Goal: Task Accomplishment & Management: Manage account settings

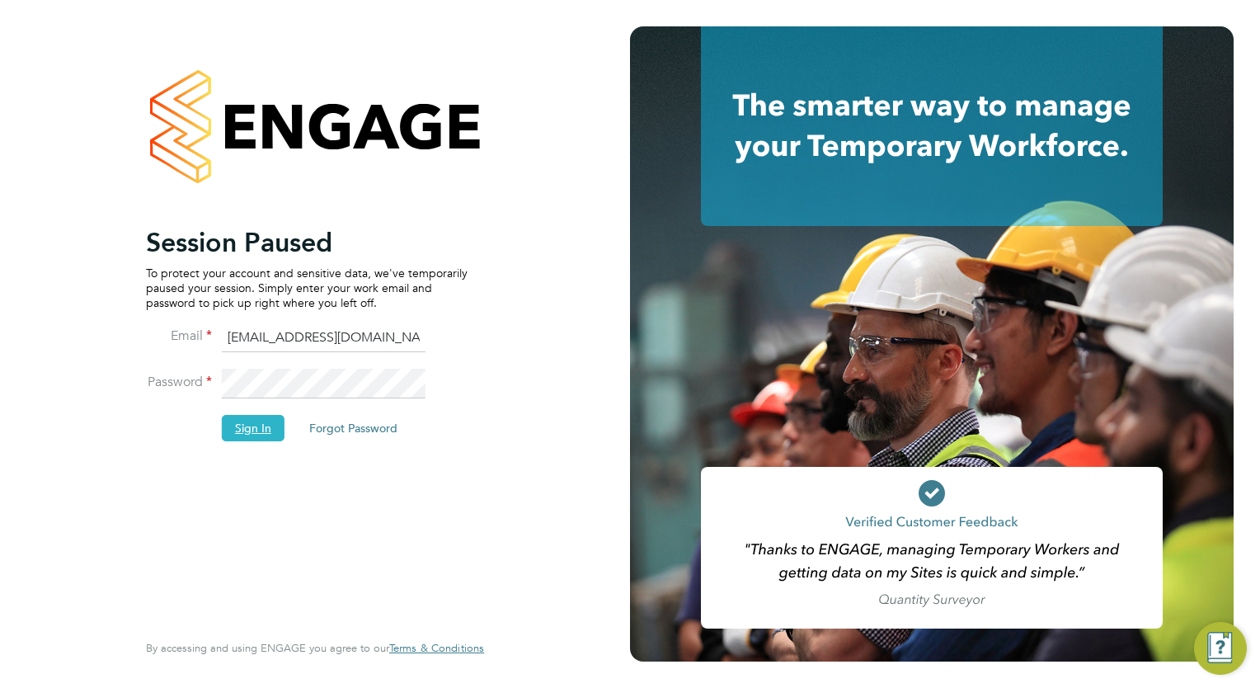
click at [227, 425] on button "Sign In" at bounding box center [253, 428] width 63 height 26
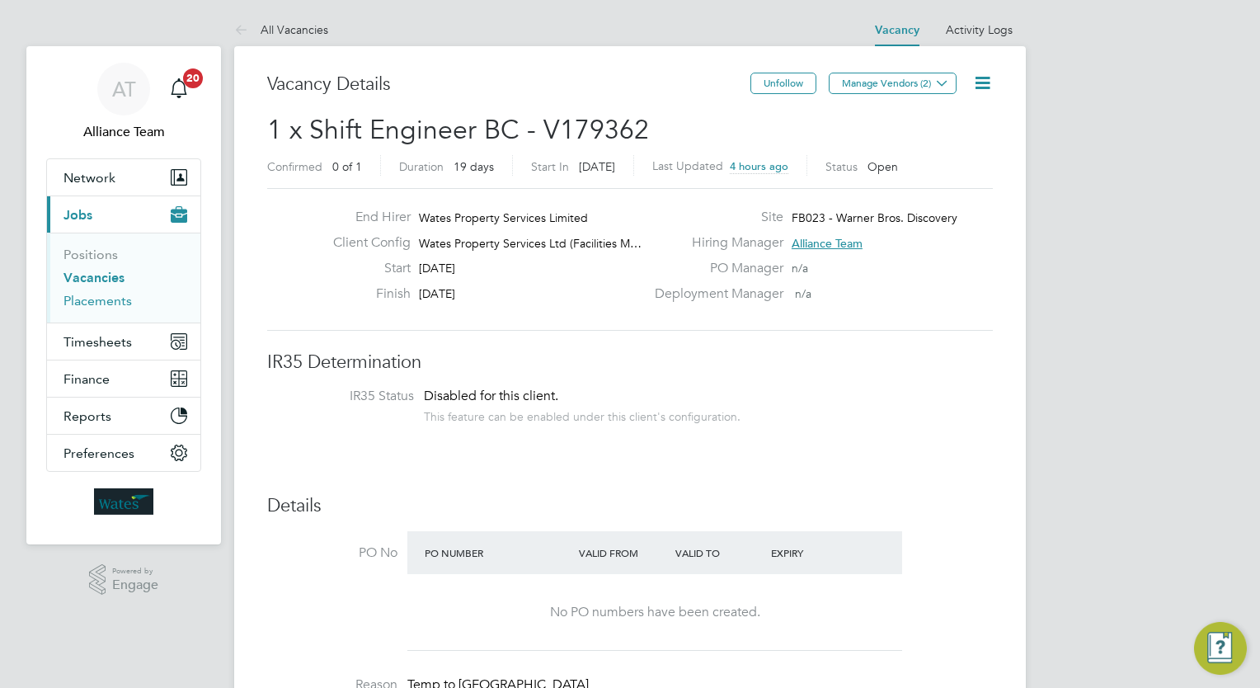
click at [120, 295] on link "Placements" at bounding box center [97, 301] width 68 height 16
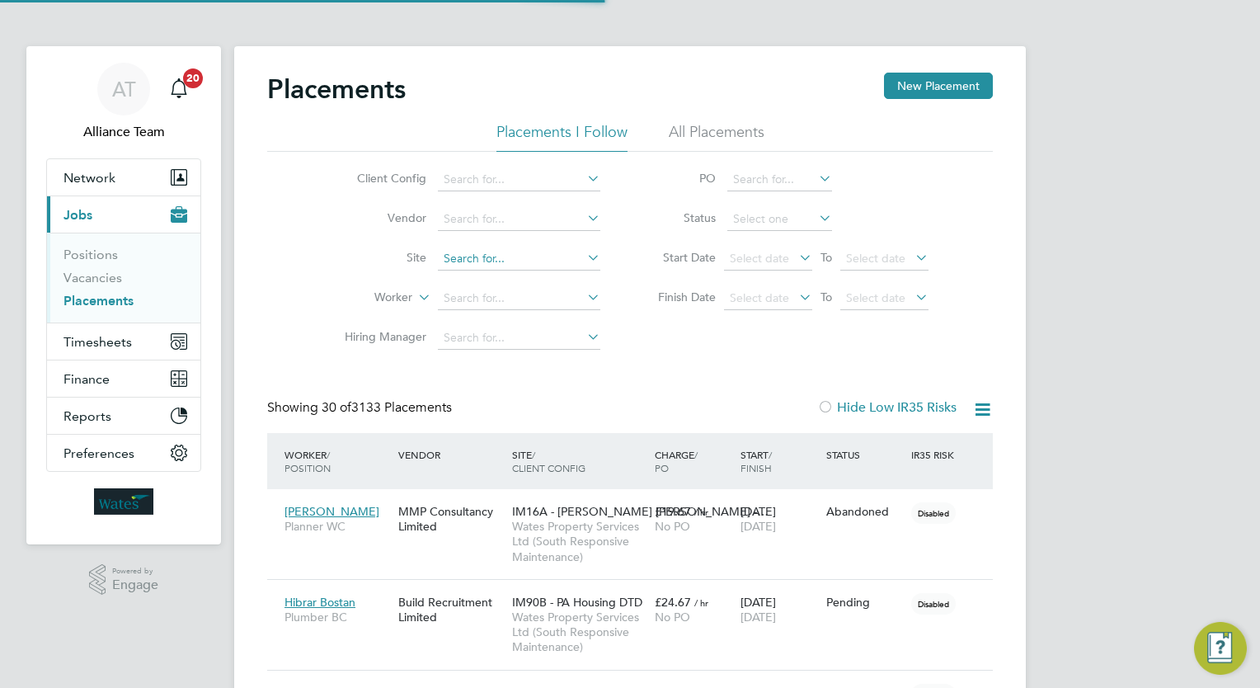
scroll to position [47, 115]
click at [488, 256] on input at bounding box center [519, 258] width 162 height 23
click at [472, 278] on b "IM94W" at bounding box center [463, 281] width 39 height 14
type input "IM94W - MTVH Checkland Road"
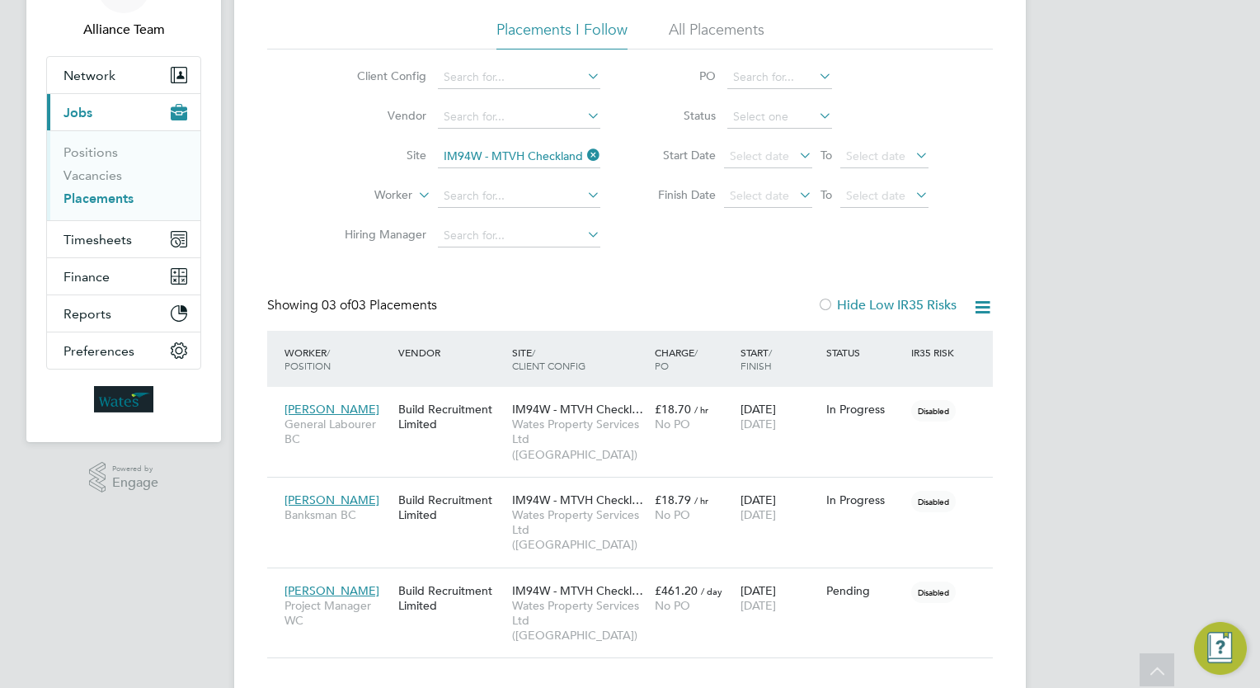
click at [584, 157] on icon at bounding box center [584, 154] width 0 height 23
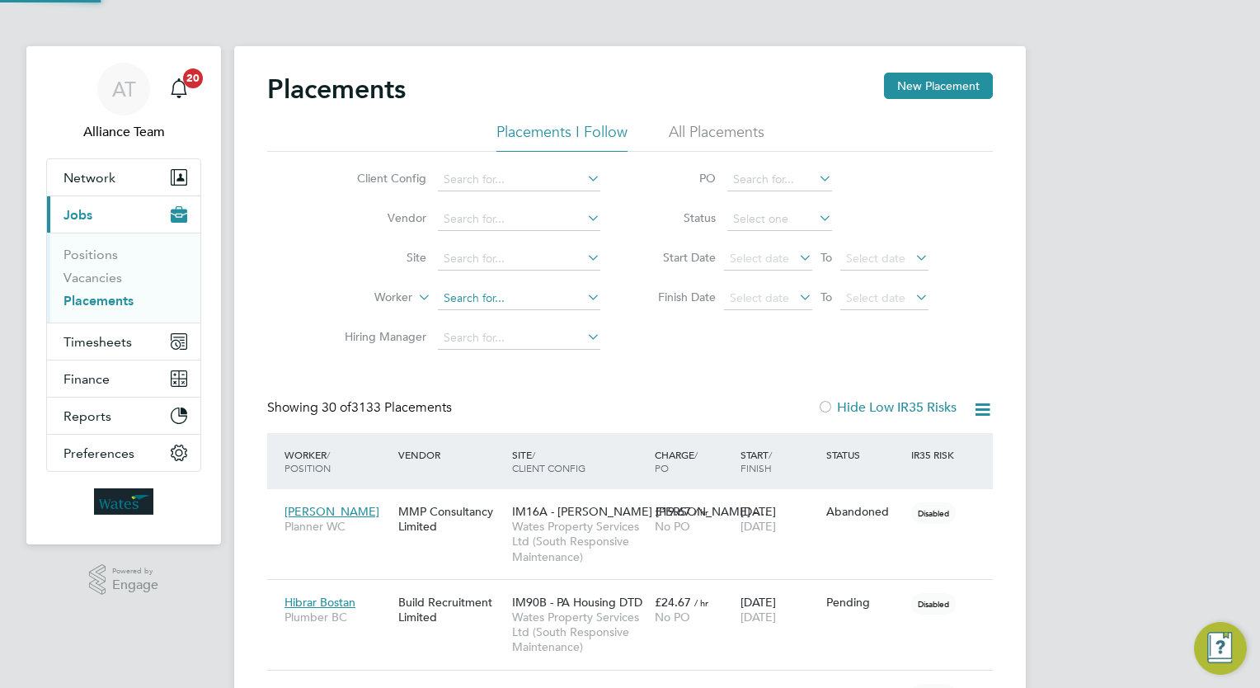
scroll to position [7, 7]
click at [524, 298] on input at bounding box center [519, 298] width 162 height 23
click at [454, 322] on b "Jan" at bounding box center [453, 320] width 19 height 14
type input "Janus Zwart"
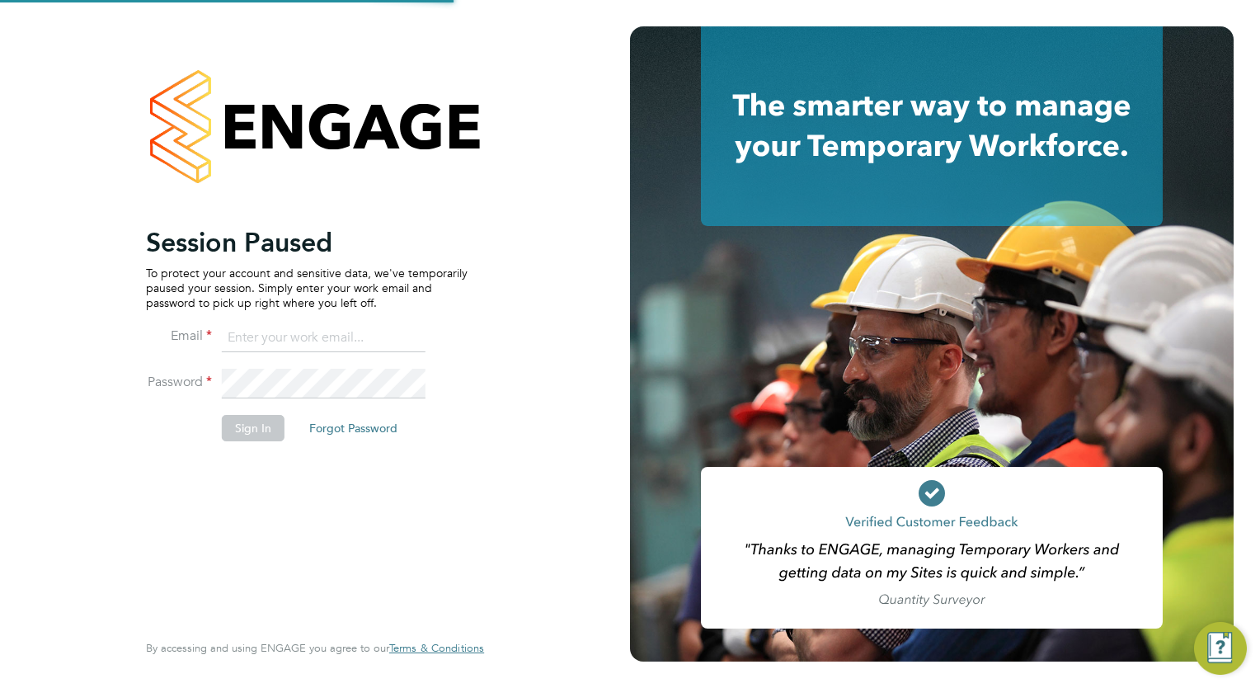
type input "[EMAIL_ADDRESS][DOMAIN_NAME]"
click at [235, 429] on button "Sign In" at bounding box center [253, 428] width 63 height 26
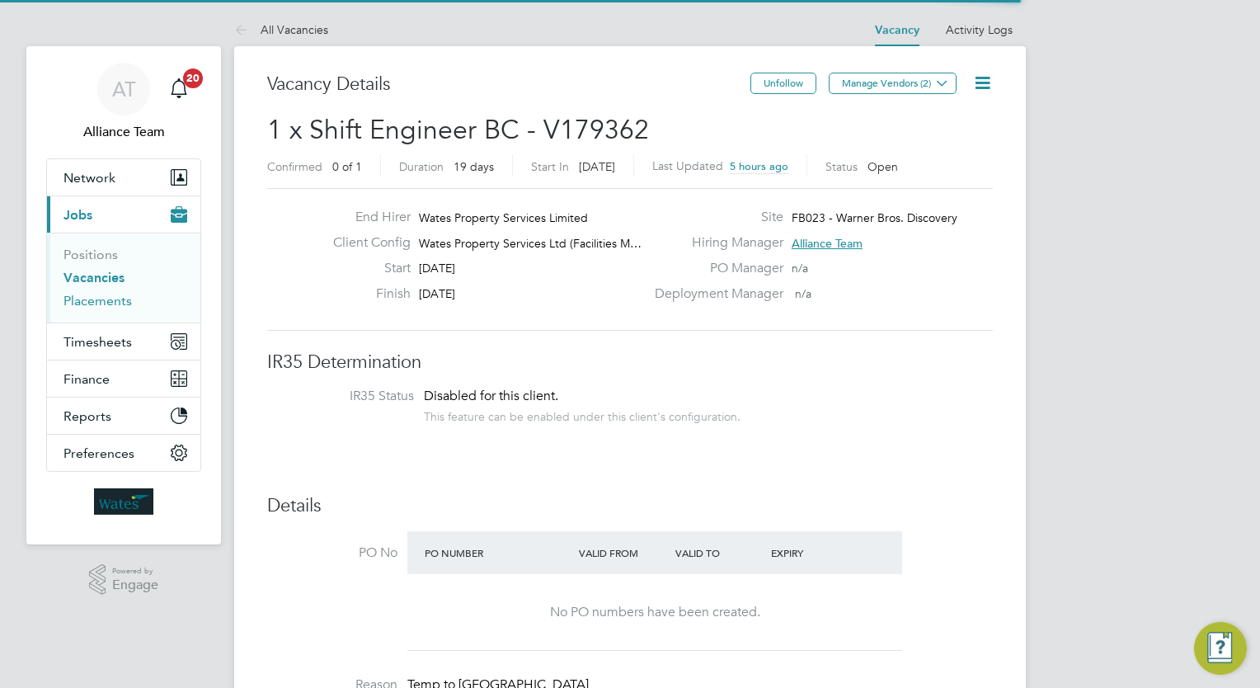
click at [112, 300] on link "Placements" at bounding box center [97, 301] width 68 height 16
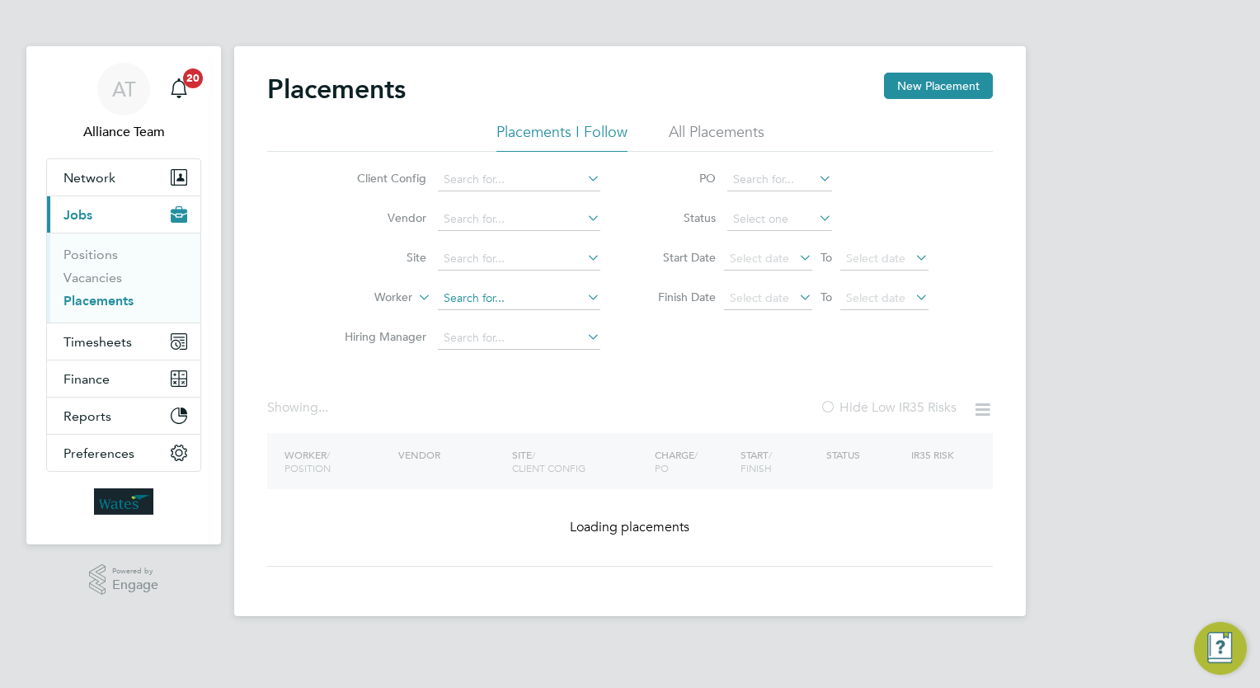
click at [458, 296] on input at bounding box center [519, 298] width 162 height 23
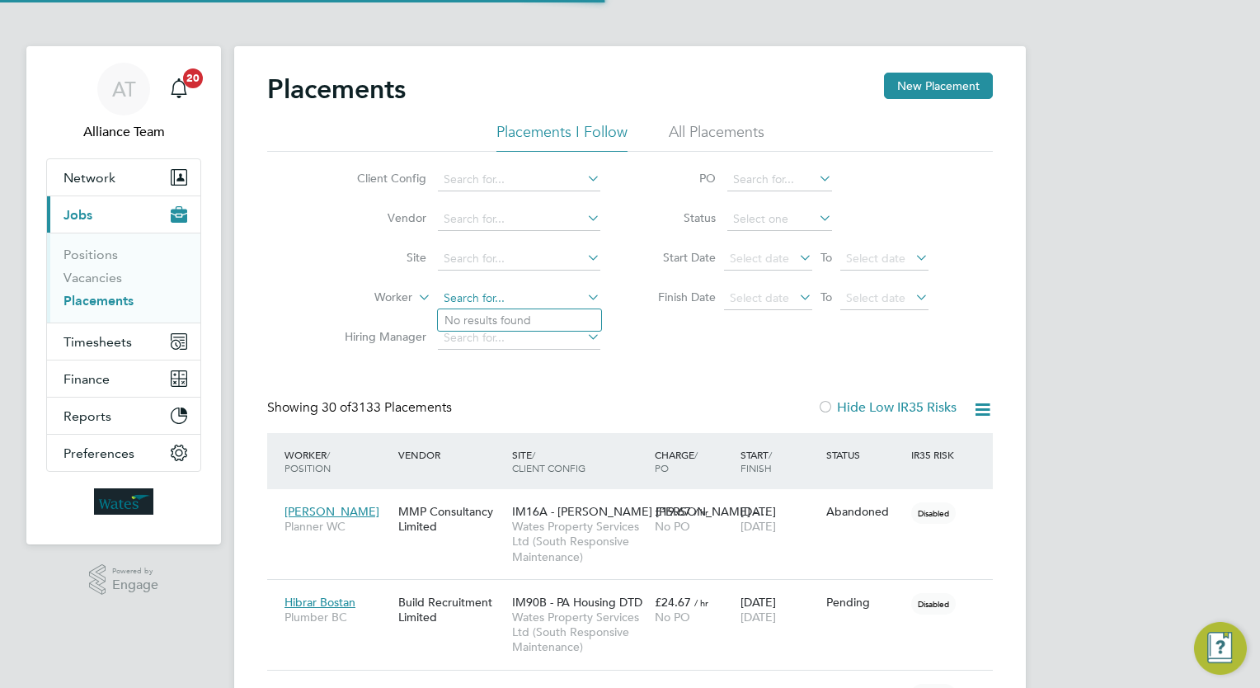
scroll to position [47, 115]
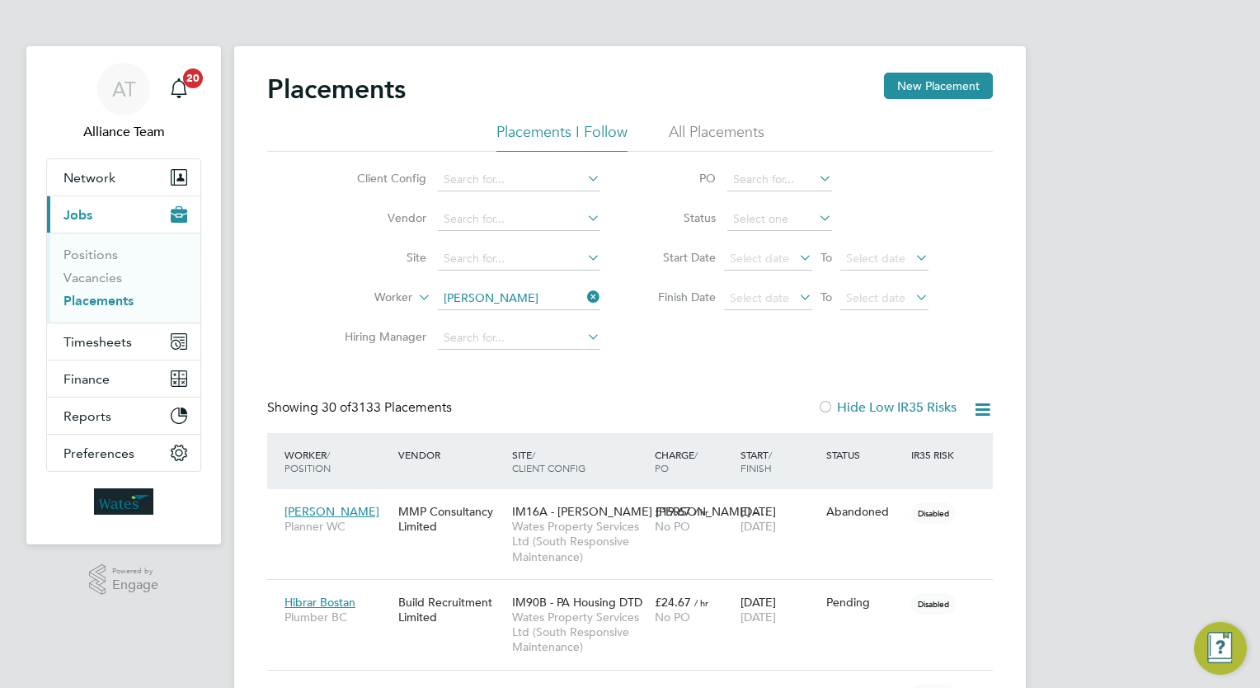
click at [510, 322] on li "Gemma Ow en" at bounding box center [519, 320] width 163 height 22
type input "Gemma Owen"
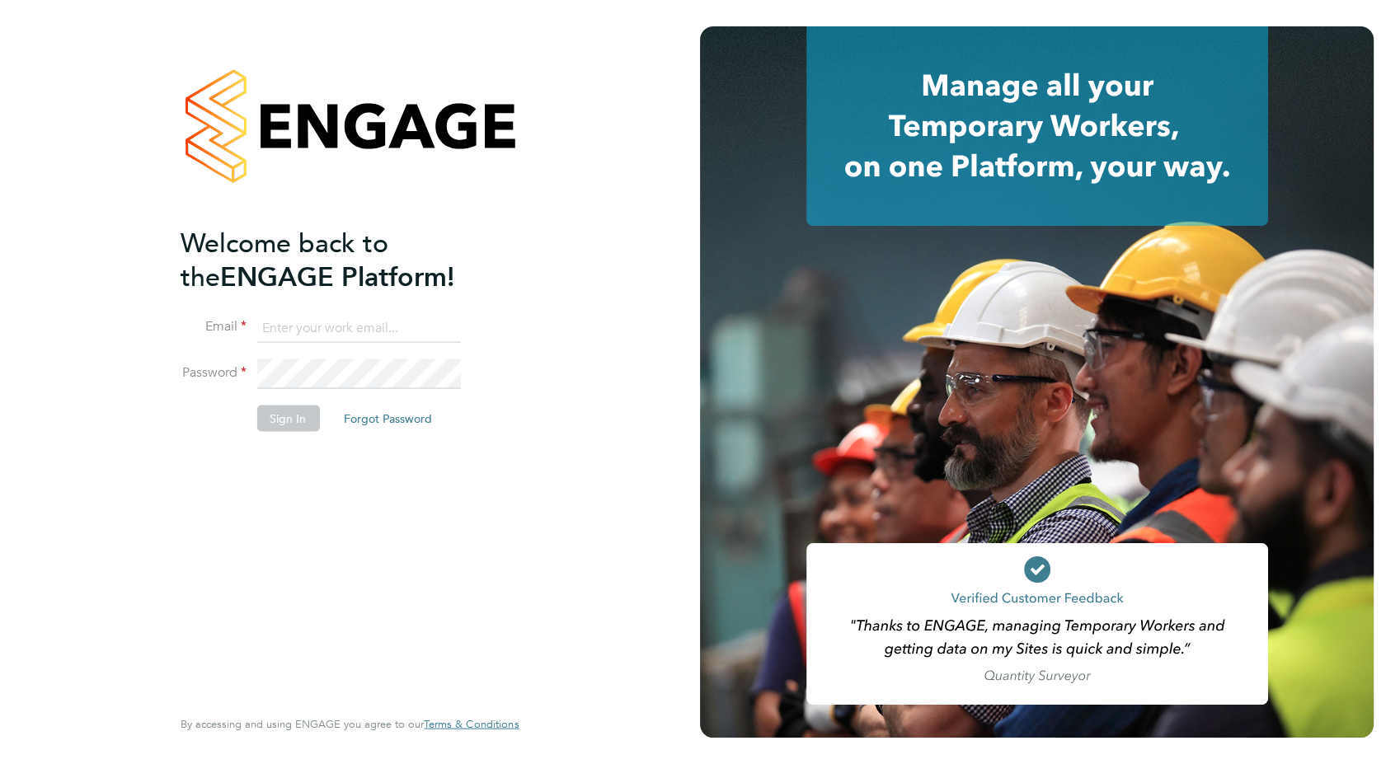
type input "[EMAIL_ADDRESS][DOMAIN_NAME]"
click at [284, 416] on button "Sign In" at bounding box center [287, 418] width 63 height 26
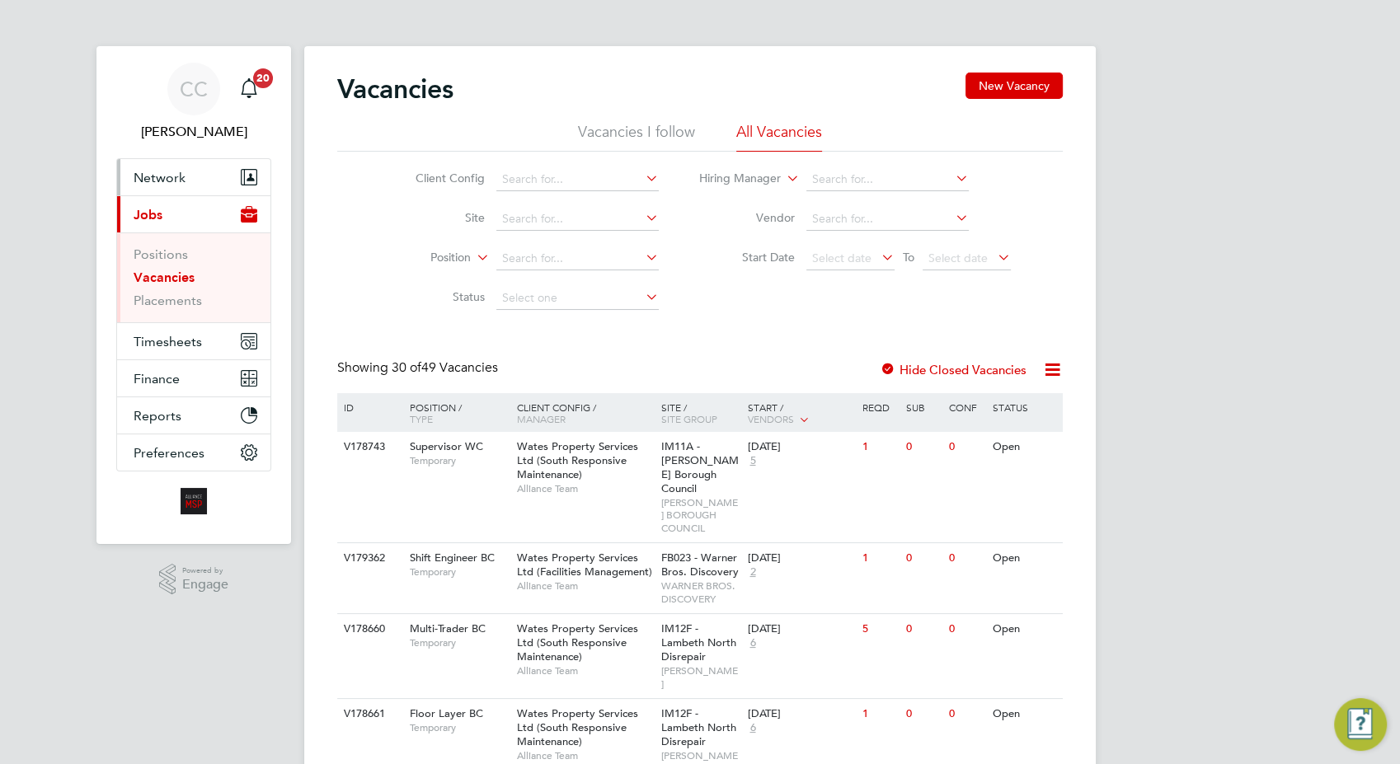
click at [158, 175] on span "Network" at bounding box center [160, 178] width 52 height 16
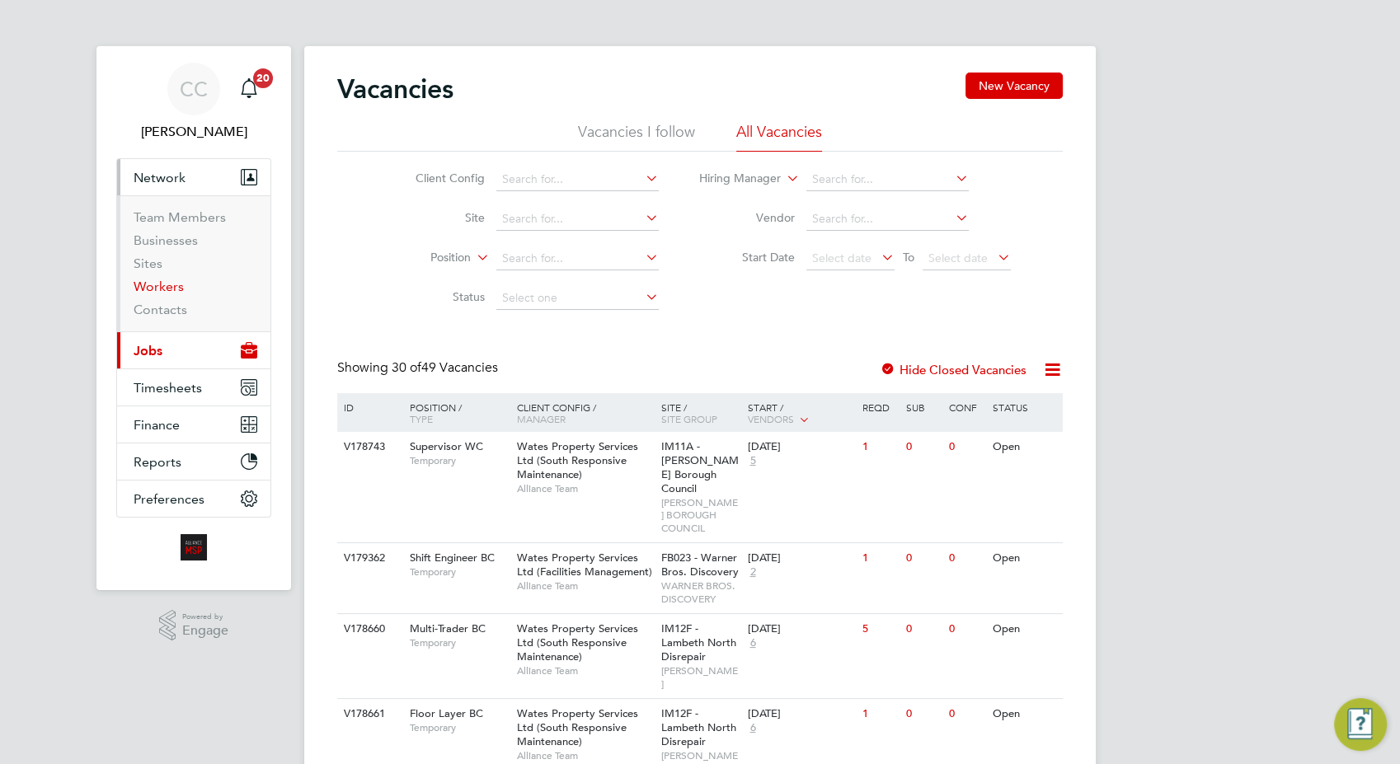
click at [152, 294] on link "Workers" at bounding box center [159, 287] width 50 height 16
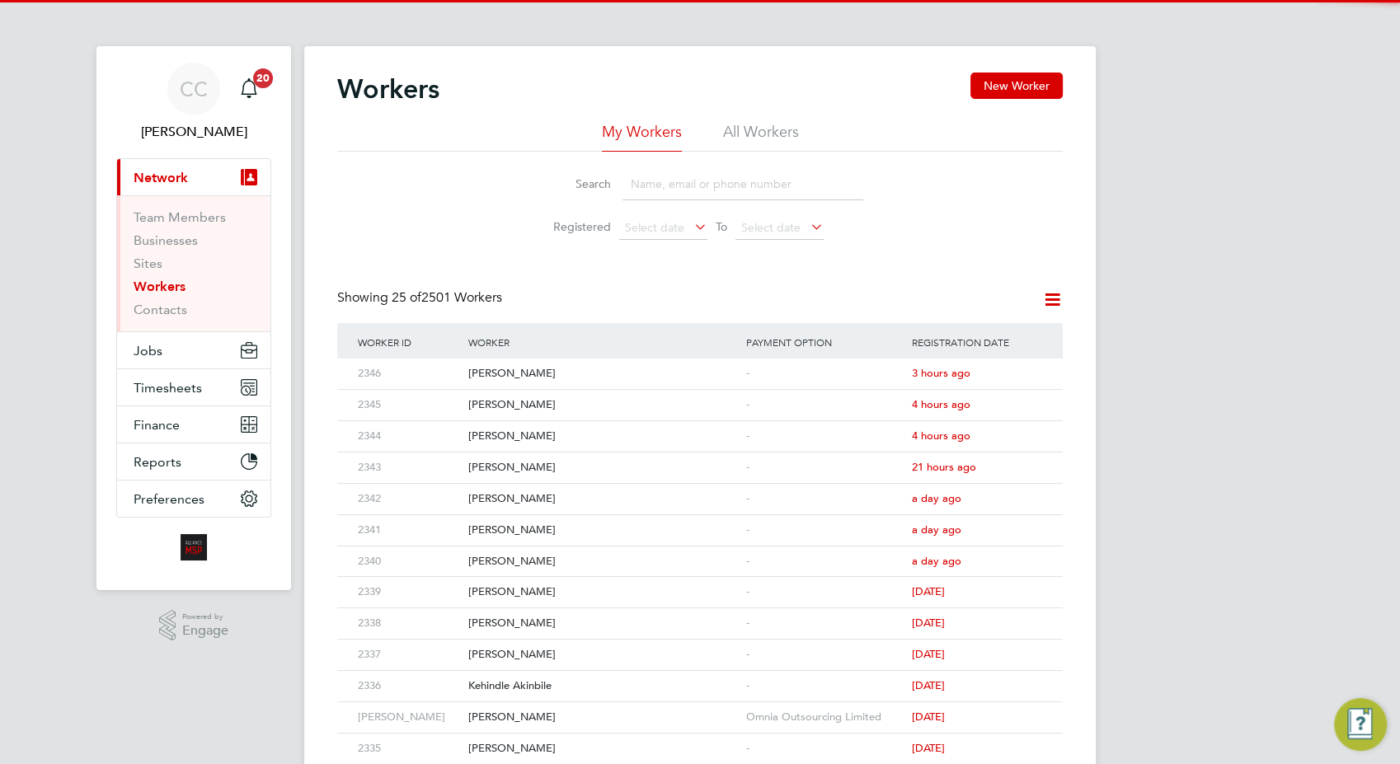
click at [633, 181] on input at bounding box center [743, 184] width 241 height 32
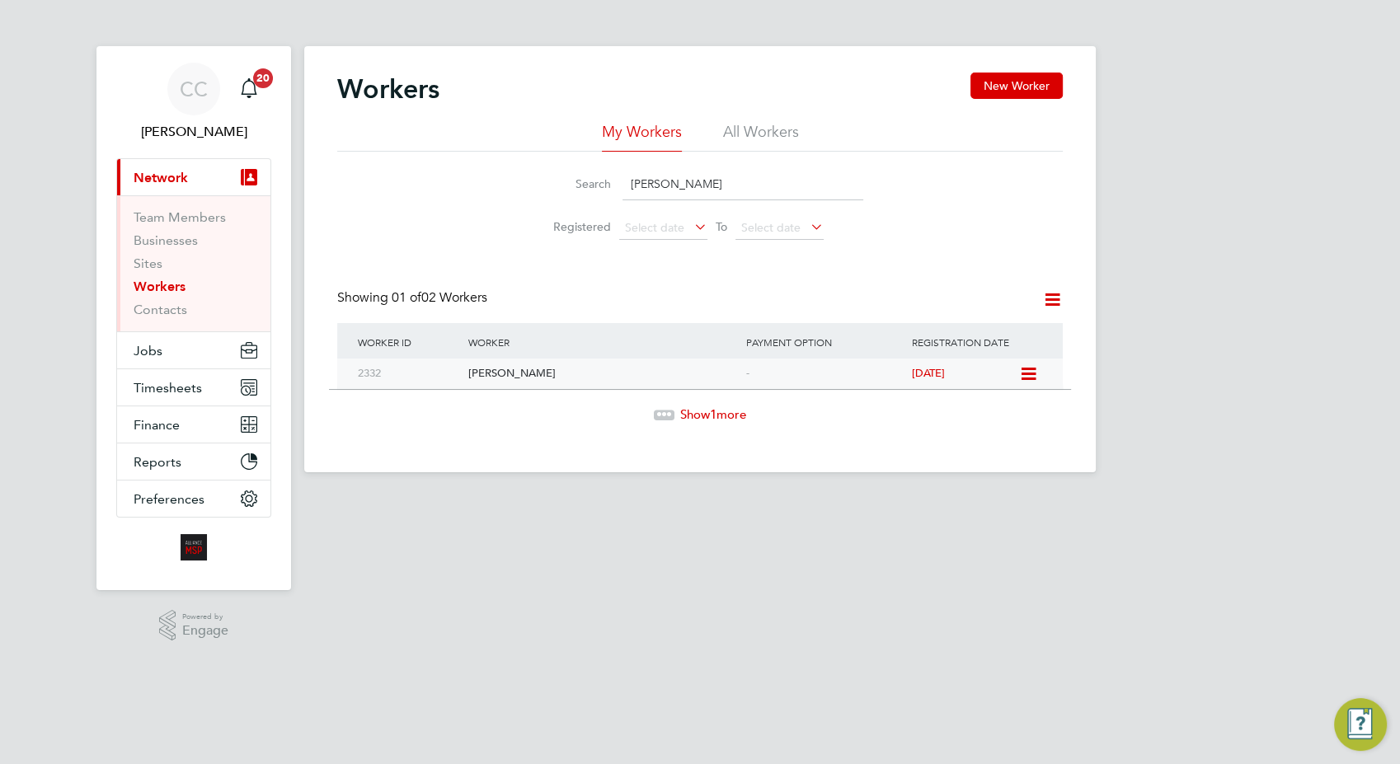
type input "gemma ow"
click at [581, 366] on div "[PERSON_NAME]" at bounding box center [602, 374] width 277 height 31
click at [151, 352] on span "Jobs" at bounding box center [148, 351] width 29 height 16
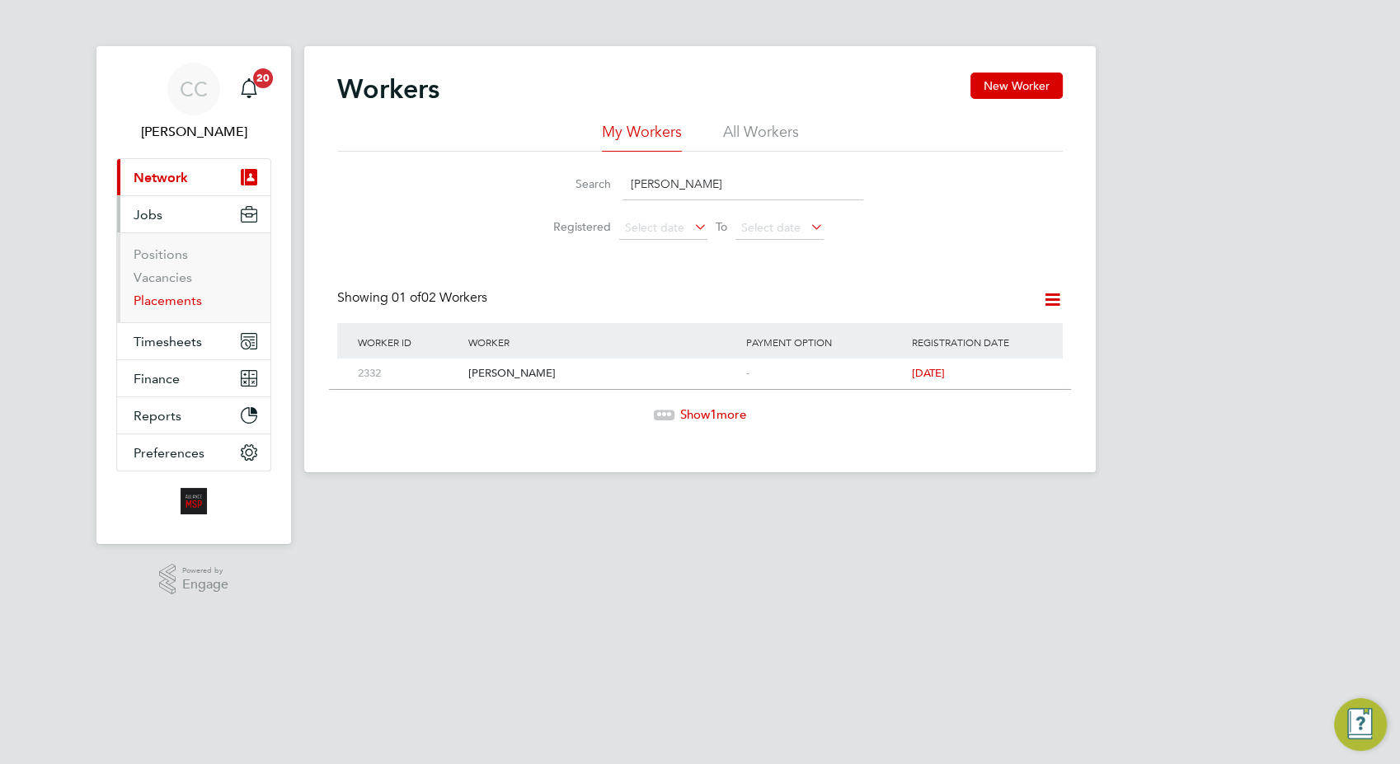
click at [164, 302] on link "Placements" at bounding box center [168, 301] width 68 height 16
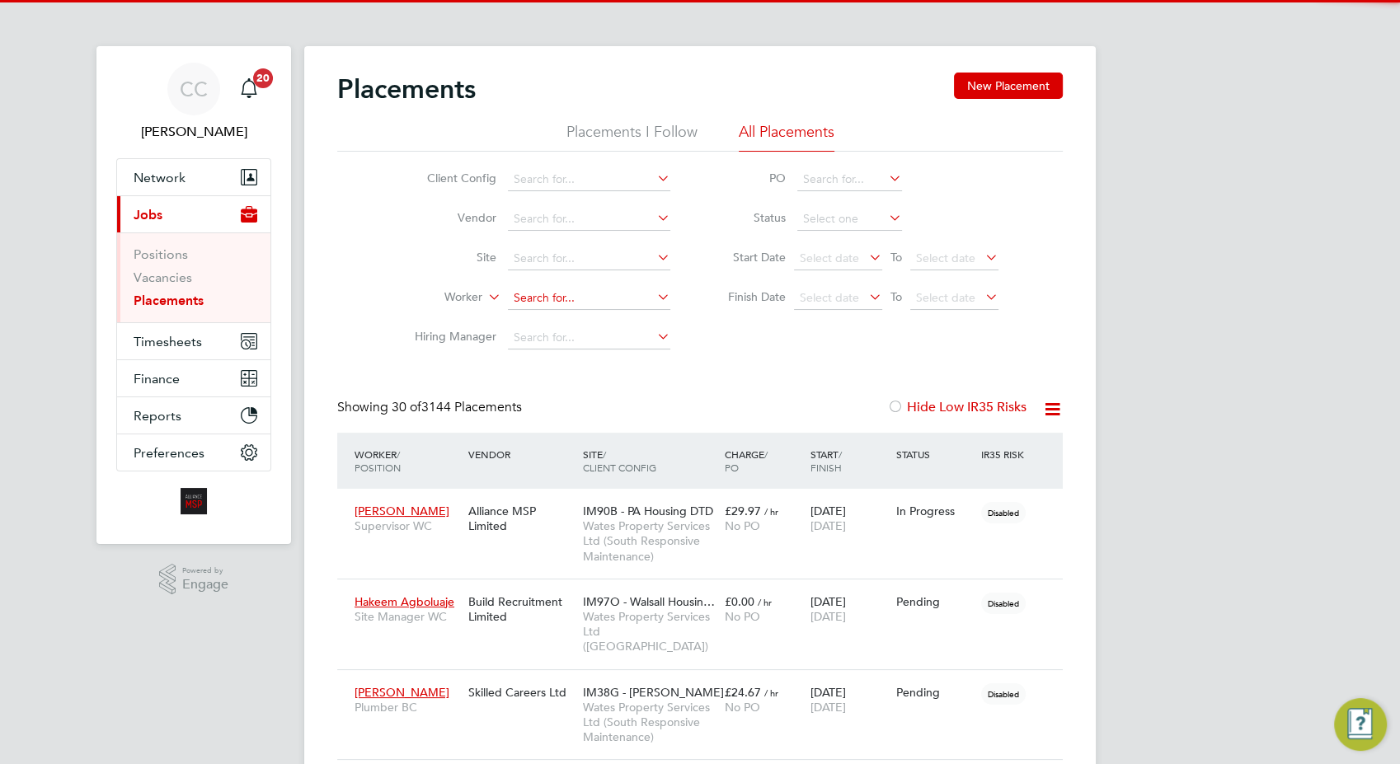
click at [515, 294] on input at bounding box center [589, 298] width 162 height 23
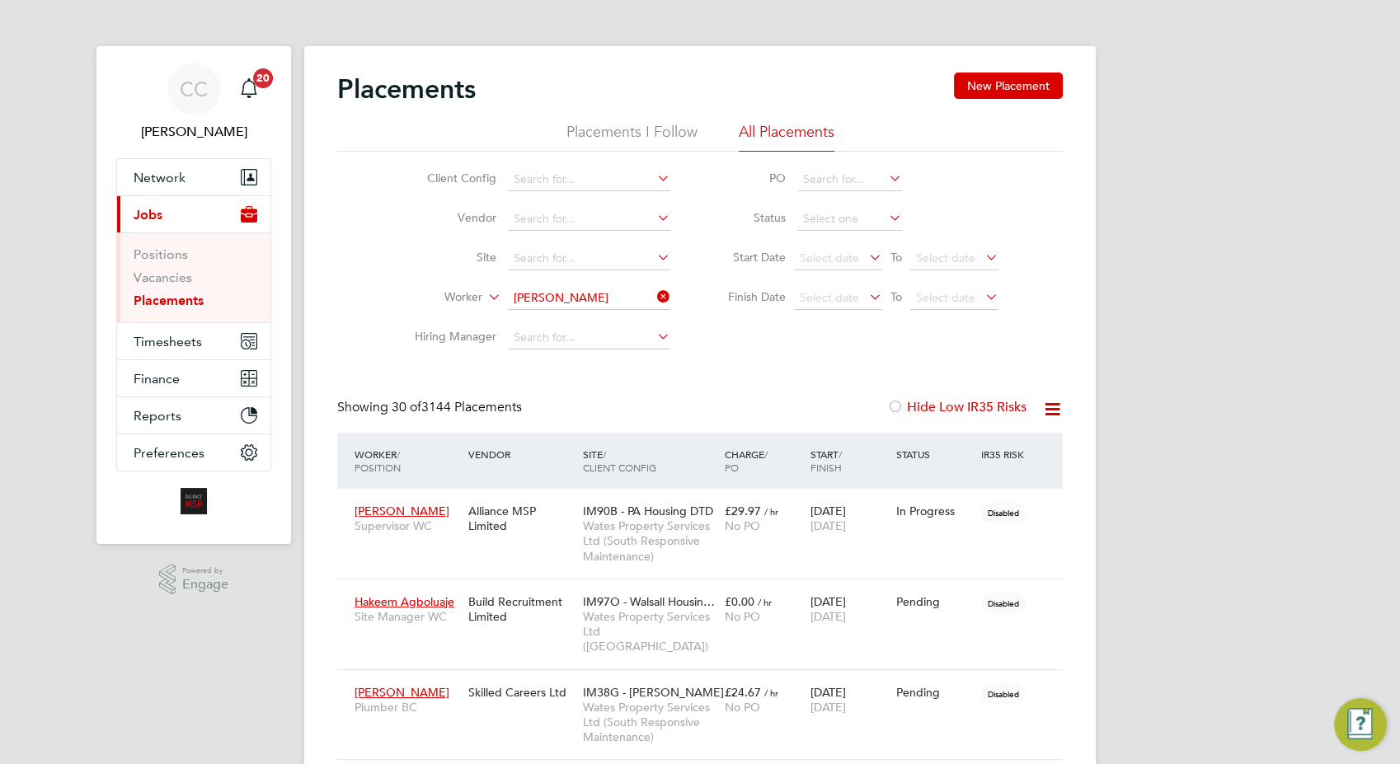
click at [609, 325] on li "Mic ha el Hawkins" at bounding box center [589, 320] width 163 height 22
type input "[PERSON_NAME]"
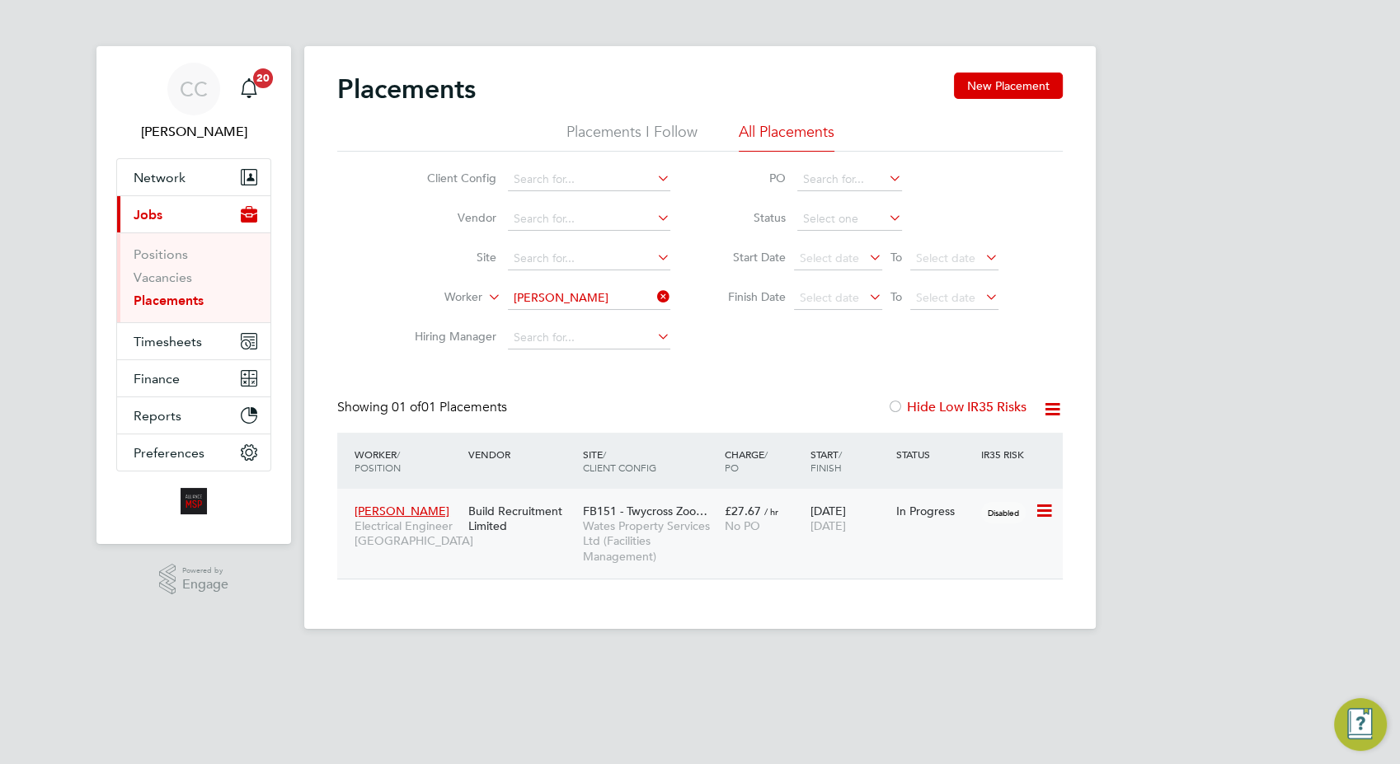
click at [600, 529] on span "Wates Property Services Ltd (Facilities Management)" at bounding box center [649, 541] width 134 height 45
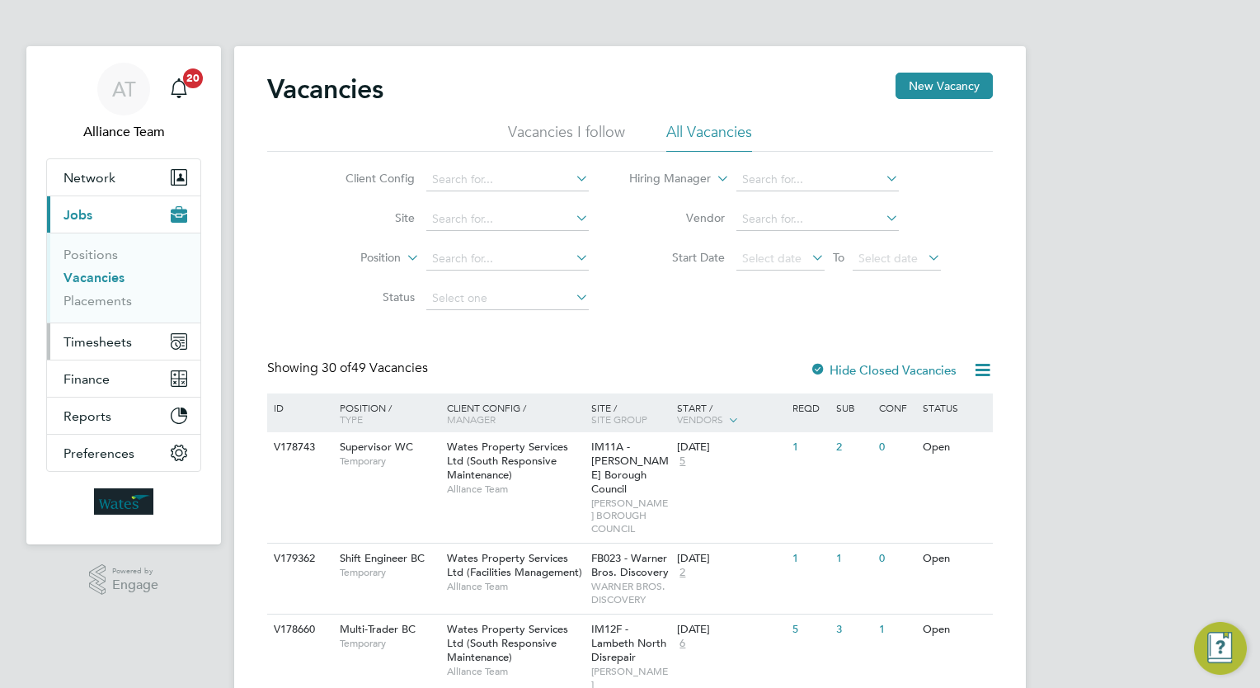
click at [97, 344] on span "Timesheets" at bounding box center [97, 342] width 68 height 16
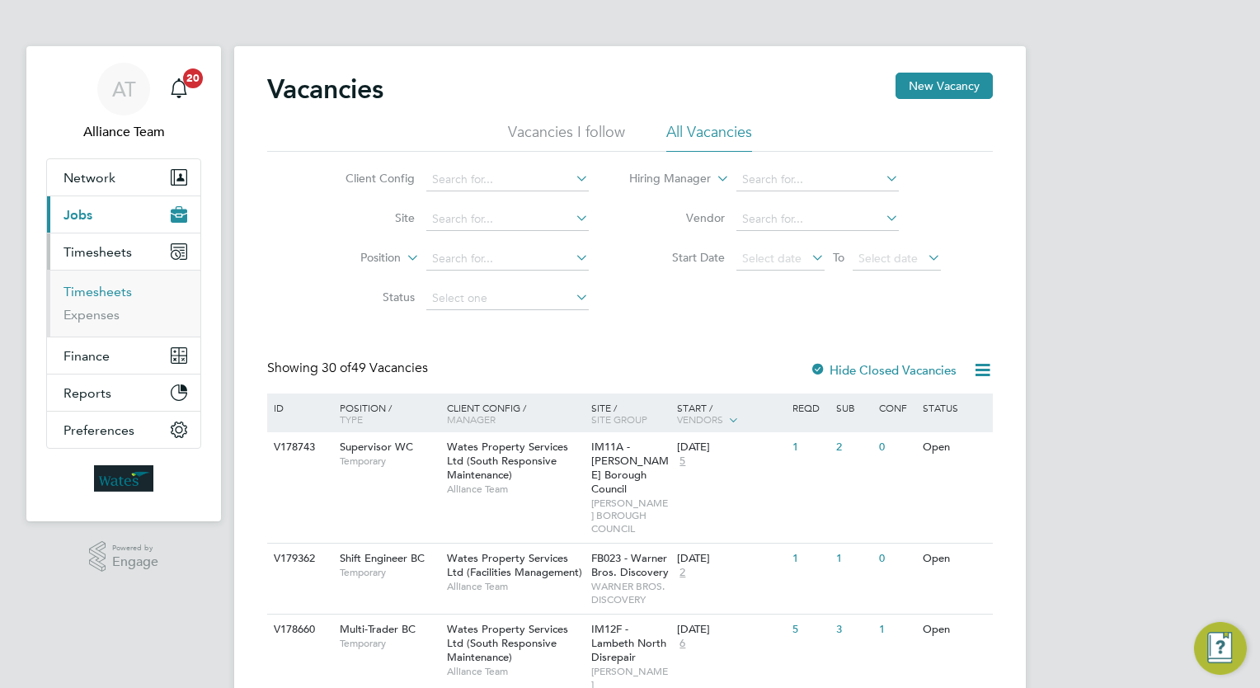
click at [100, 292] on link "Timesheets" at bounding box center [97, 292] width 68 height 16
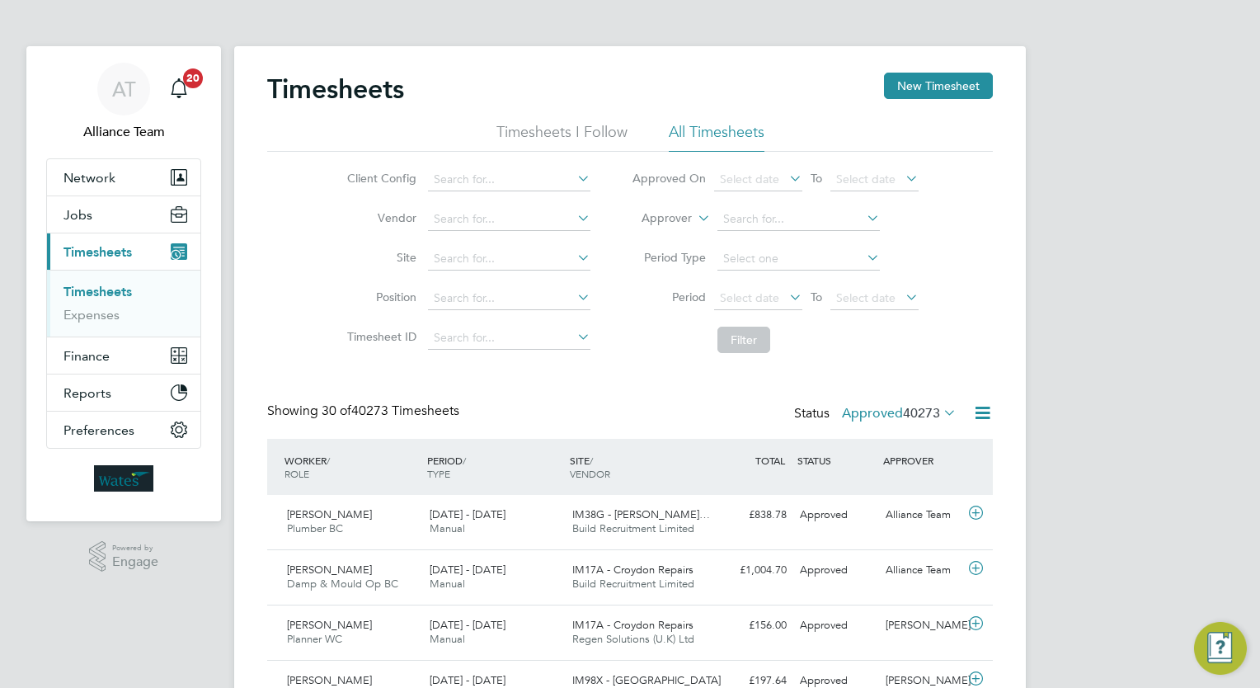
click at [647, 216] on label "Approver" at bounding box center [655, 218] width 74 height 16
click at [666, 232] on li "Worker" at bounding box center [651, 237] width 81 height 21
click at [739, 213] on input at bounding box center [798, 219] width 162 height 23
click at [822, 236] on b "Haw" at bounding box center [834, 241] width 24 height 14
type input "[PERSON_NAME]"
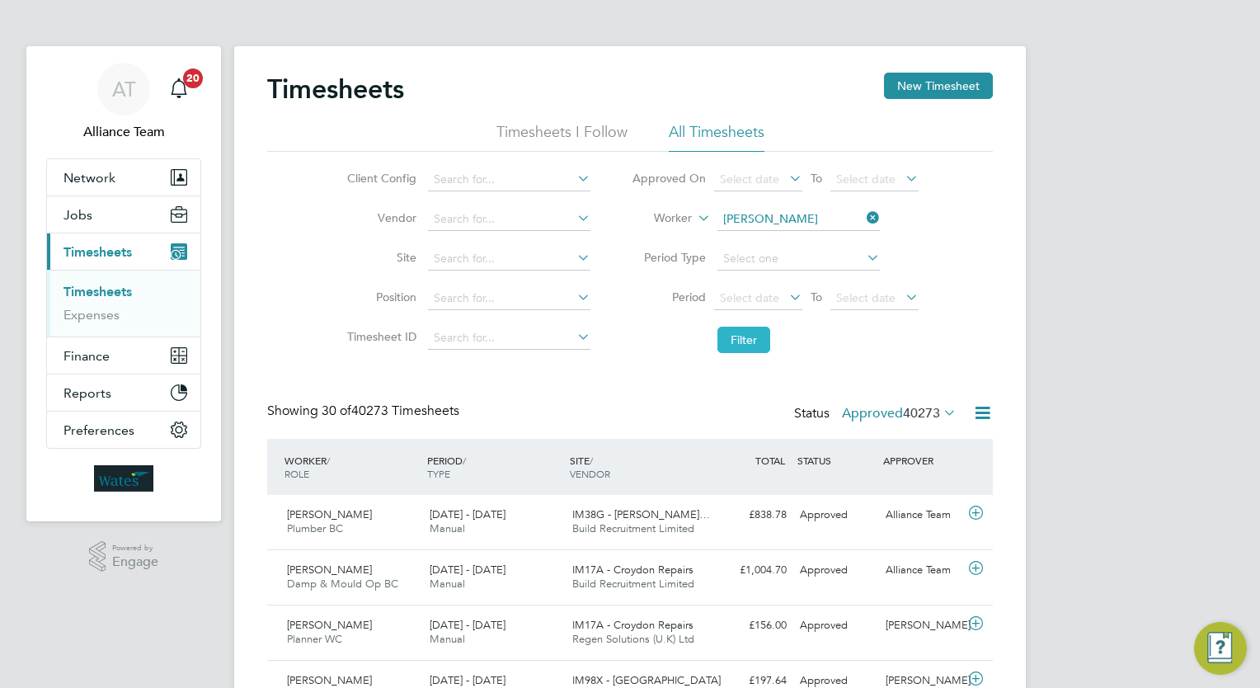
click at [745, 344] on button "Filter" at bounding box center [743, 340] width 53 height 26
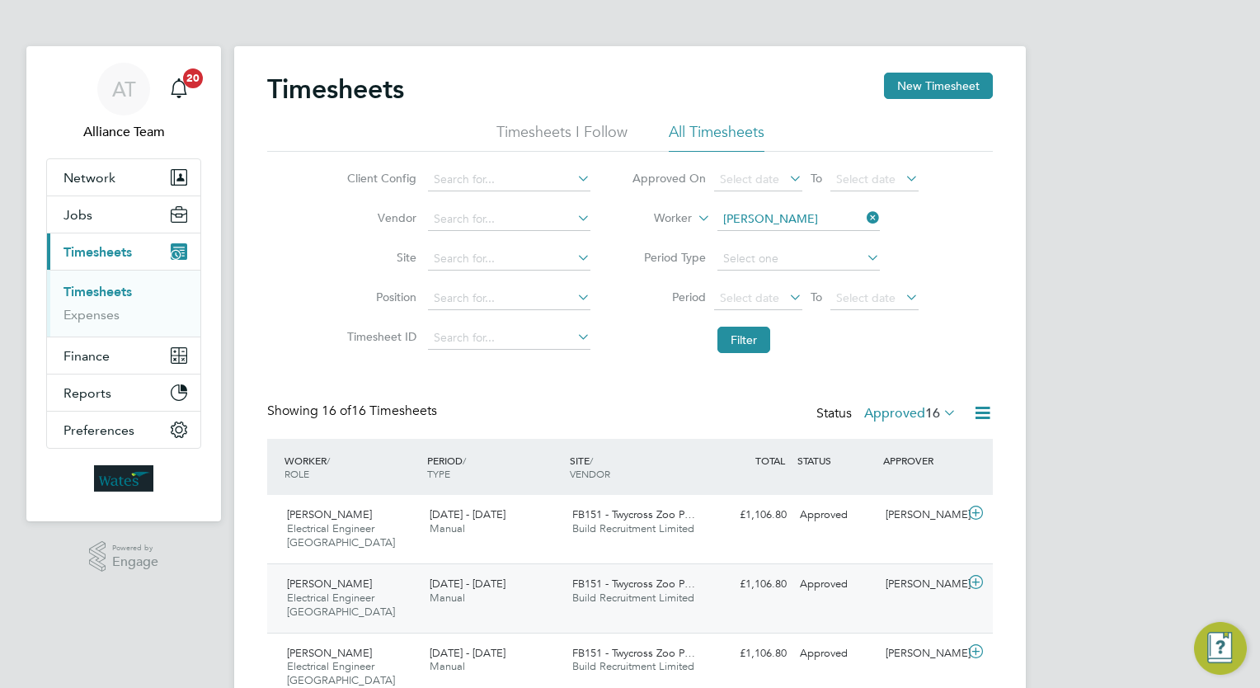
drag, startPoint x: 1003, startPoint y: 196, endPoint x: 848, endPoint y: 572, distance: 406.7
drag, startPoint x: 848, startPoint y: 572, endPoint x: 653, endPoint y: 347, distance: 297.6
click at [653, 347] on li "Filter" at bounding box center [775, 339] width 328 height 43
click at [851, 298] on span "Select date" at bounding box center [865, 297] width 59 height 15
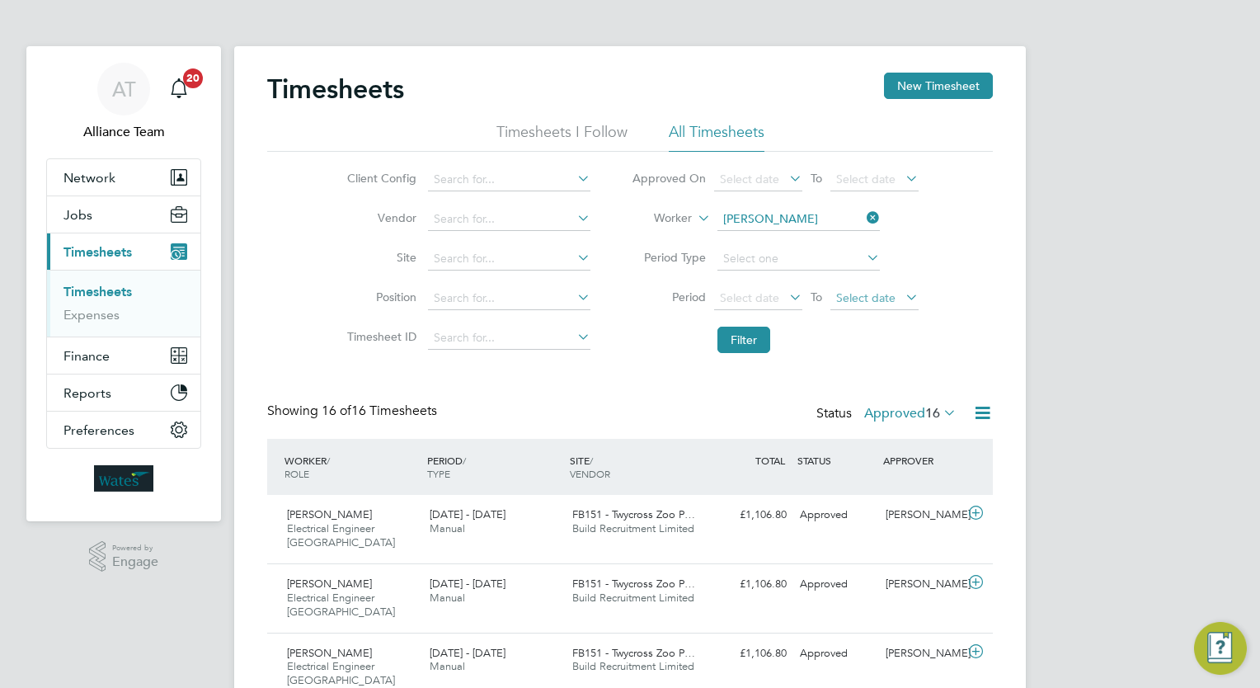
click at [865, 300] on span "Select date" at bounding box center [865, 297] width 59 height 15
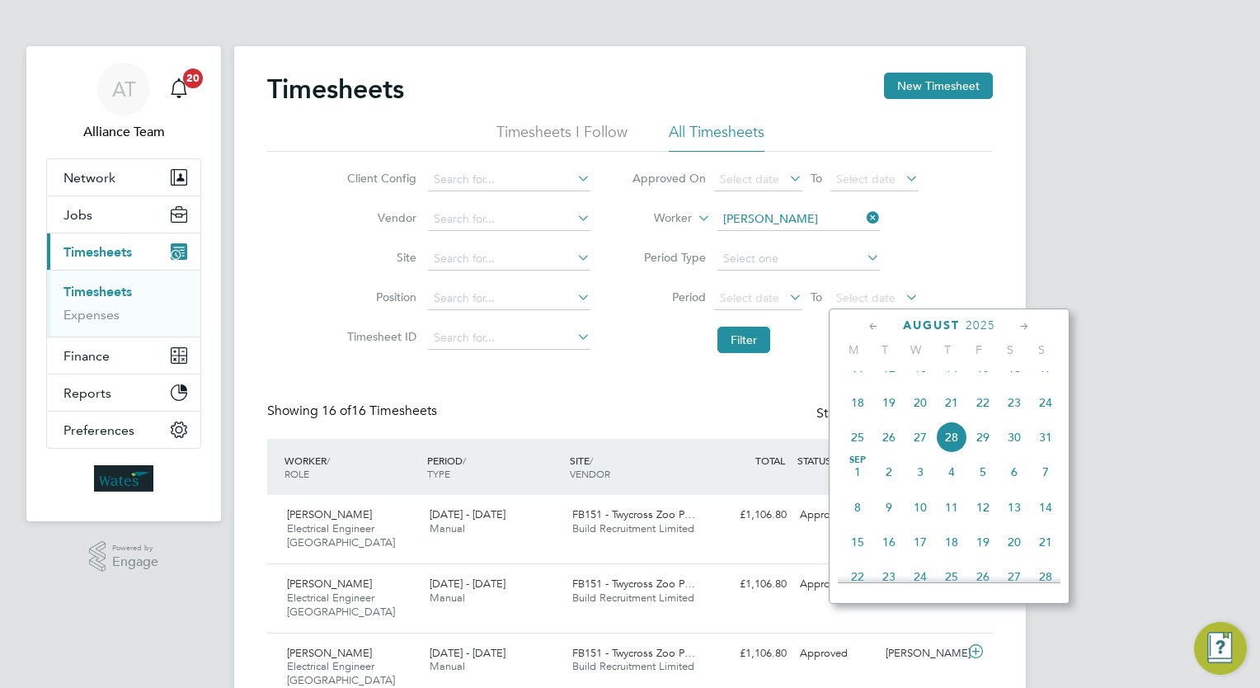
click at [604, 308] on li "Position" at bounding box center [466, 299] width 289 height 40
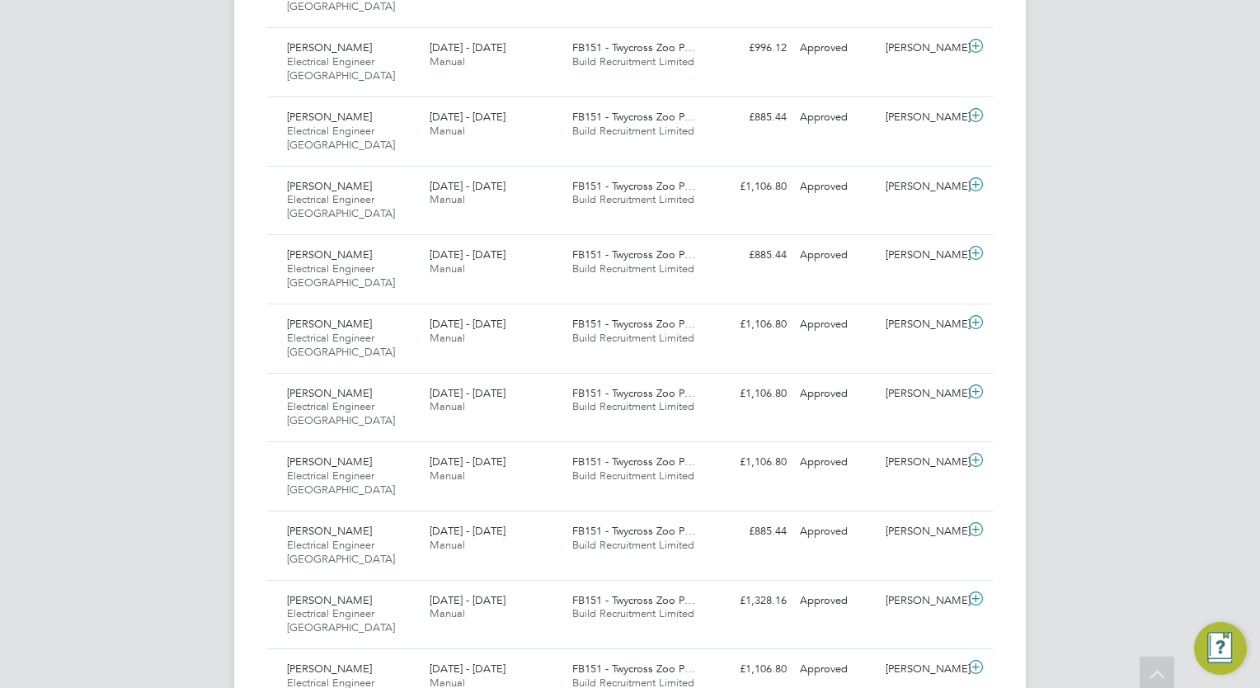
scroll to position [745, 0]
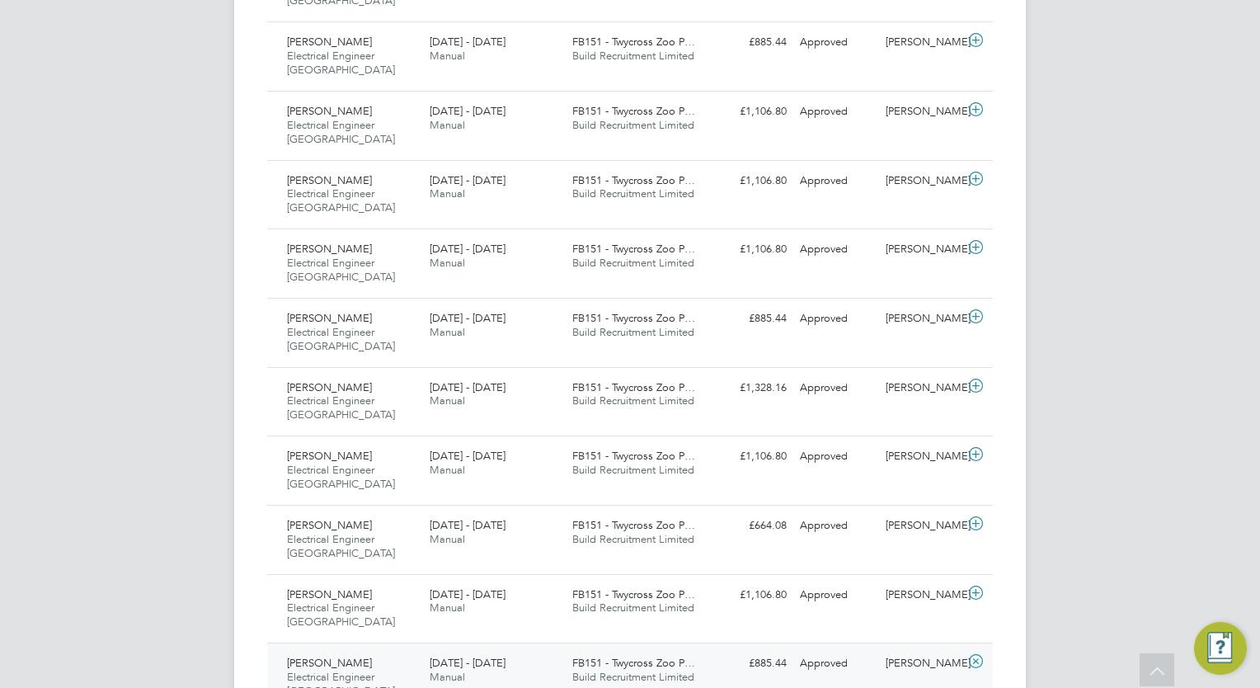
scroll to position [895, 0]
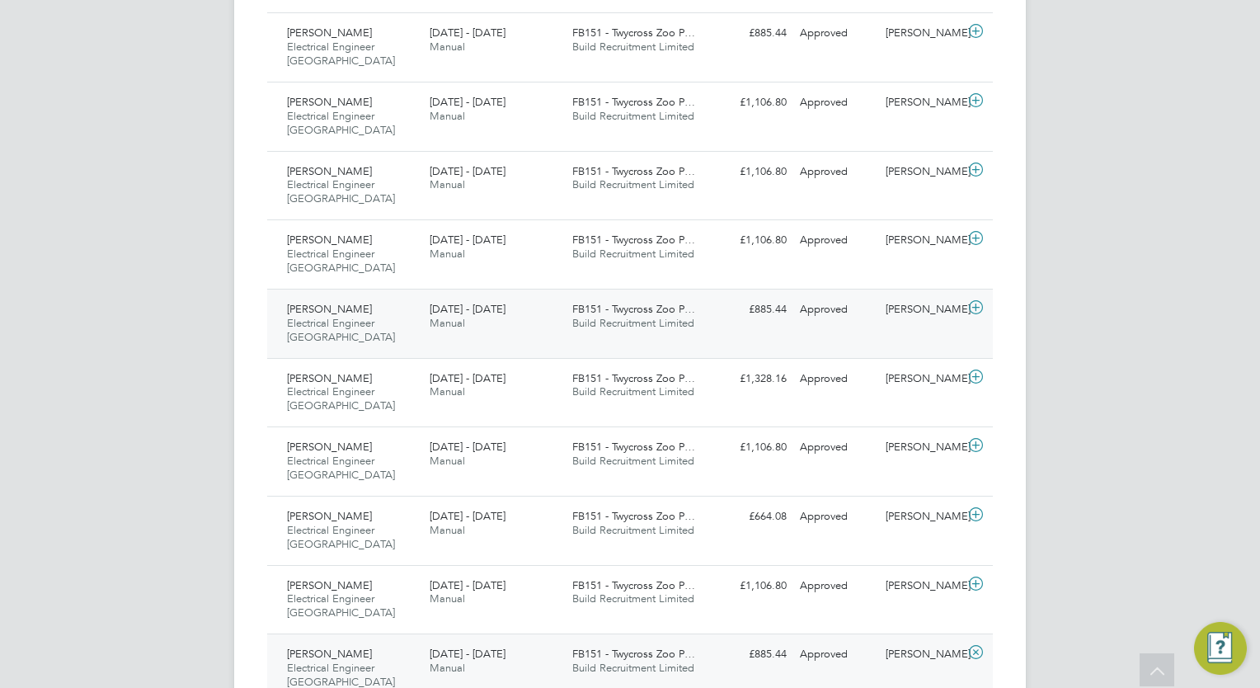
click at [972, 301] on icon at bounding box center [976, 307] width 21 height 13
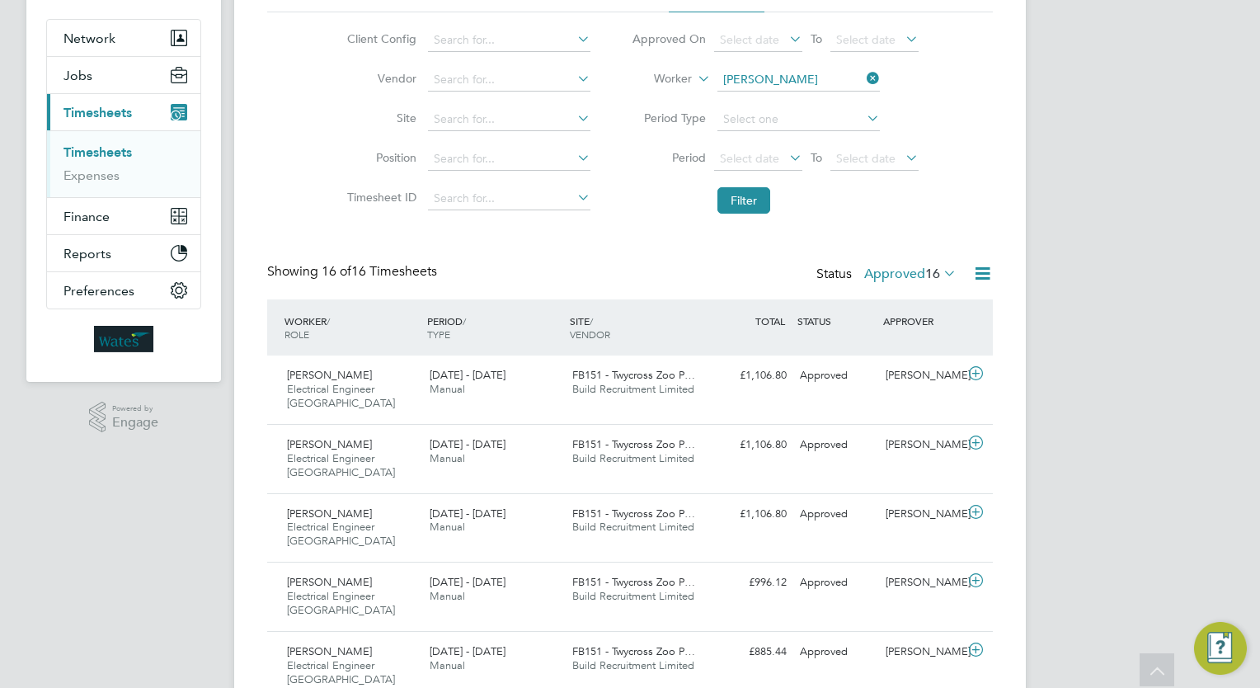
scroll to position [0, 0]
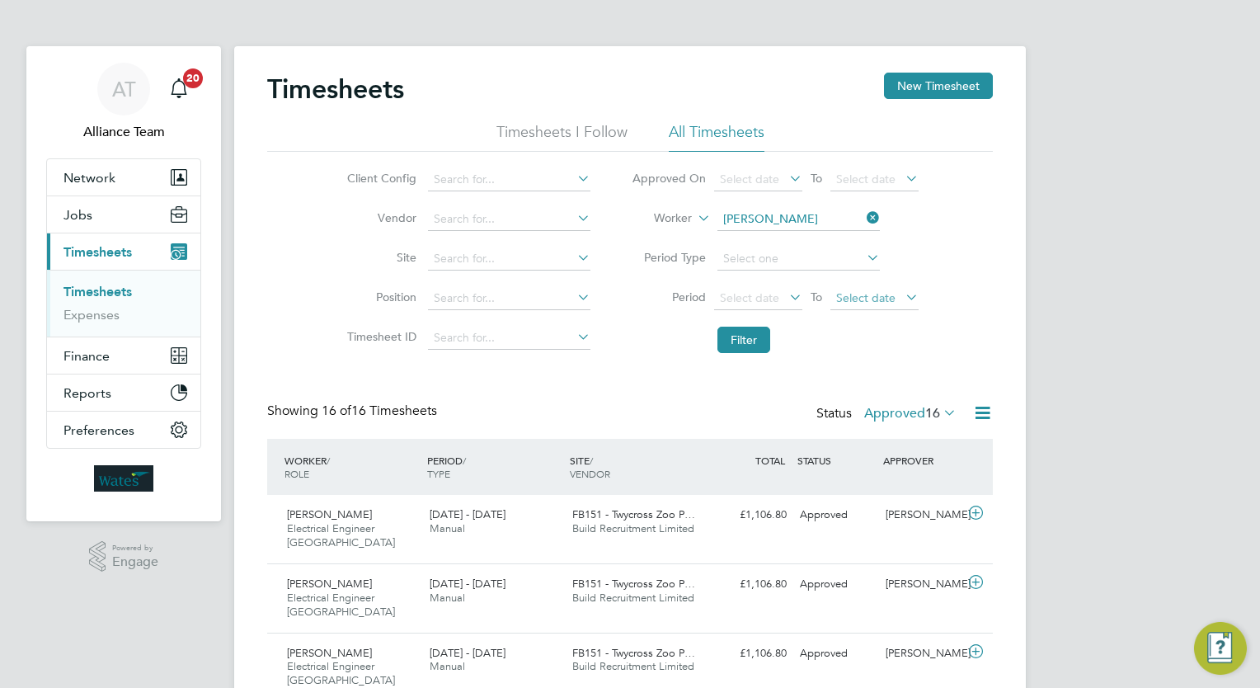
click at [864, 298] on span "Select date" at bounding box center [865, 297] width 59 height 15
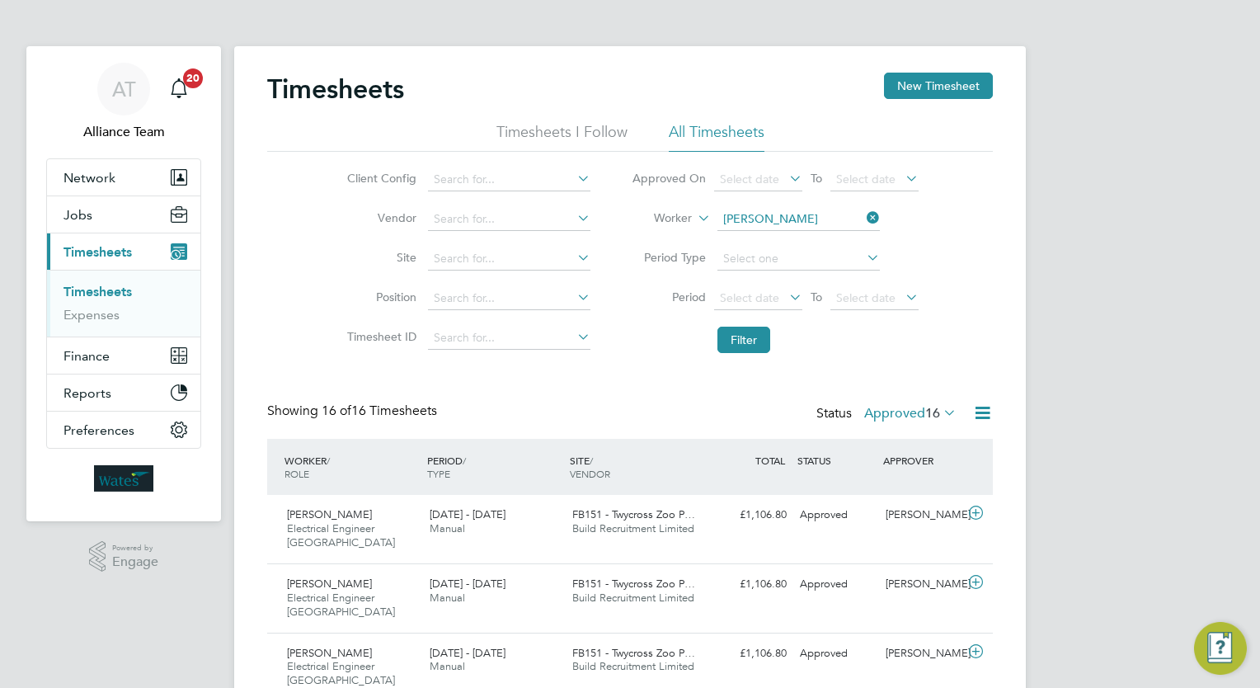
click at [863, 221] on icon at bounding box center [863, 217] width 0 height 23
click at [94, 178] on span "Network" at bounding box center [89, 178] width 52 height 16
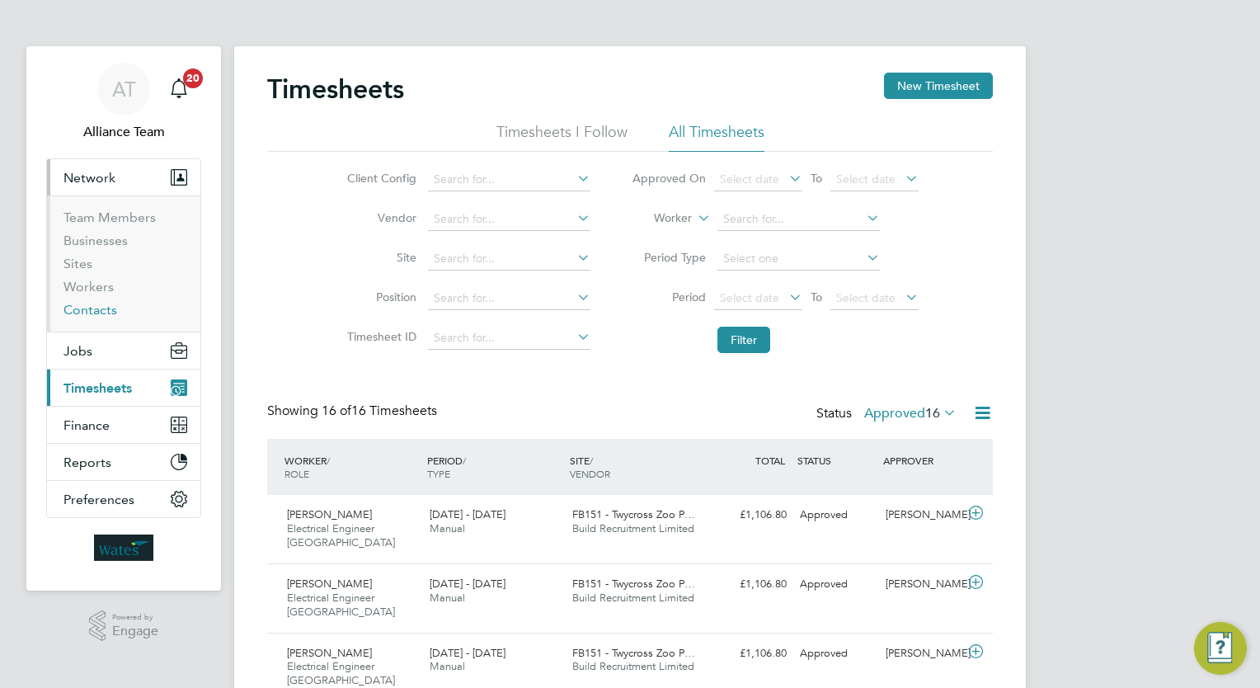
click at [86, 306] on link "Contacts" at bounding box center [90, 310] width 54 height 16
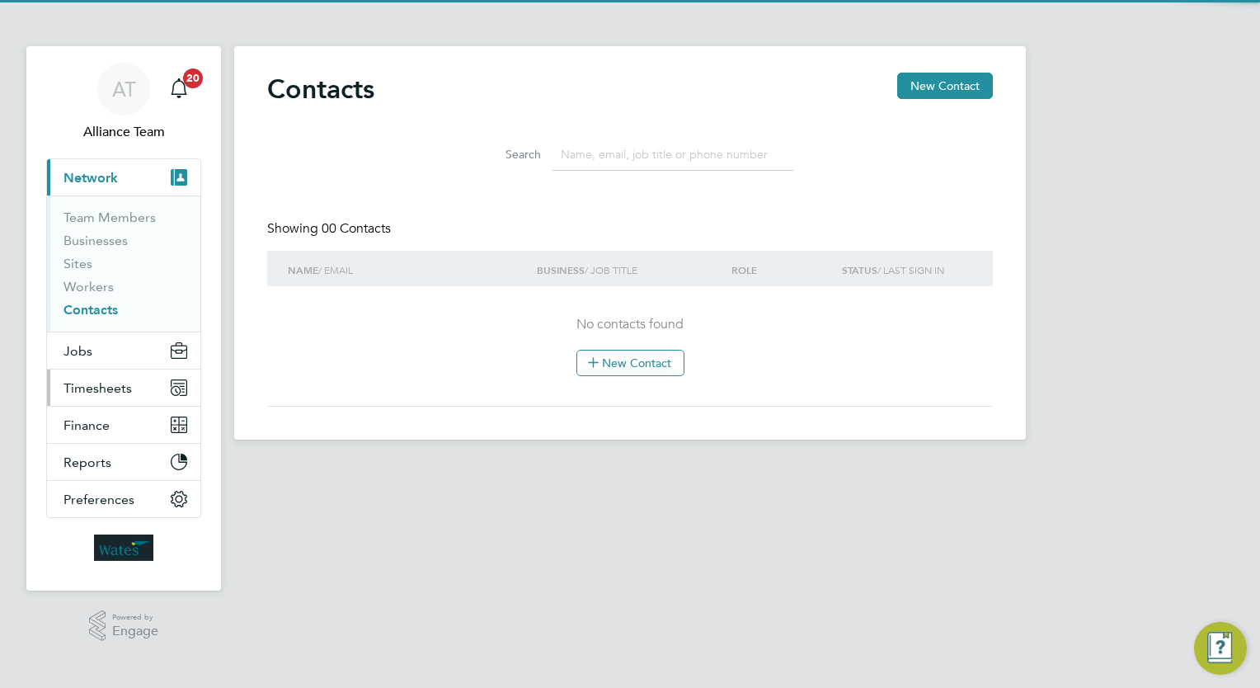
click at [77, 377] on button "Timesheets" at bounding box center [123, 387] width 153 height 36
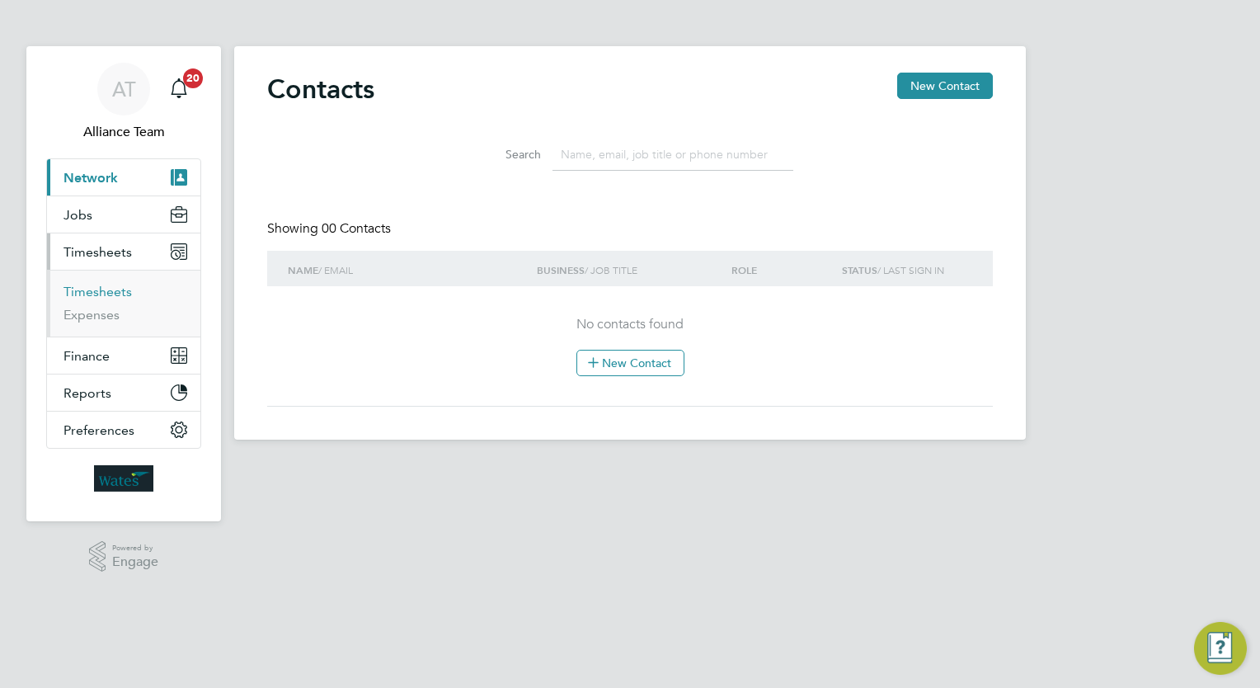
click at [92, 289] on link "Timesheets" at bounding box center [97, 292] width 68 height 16
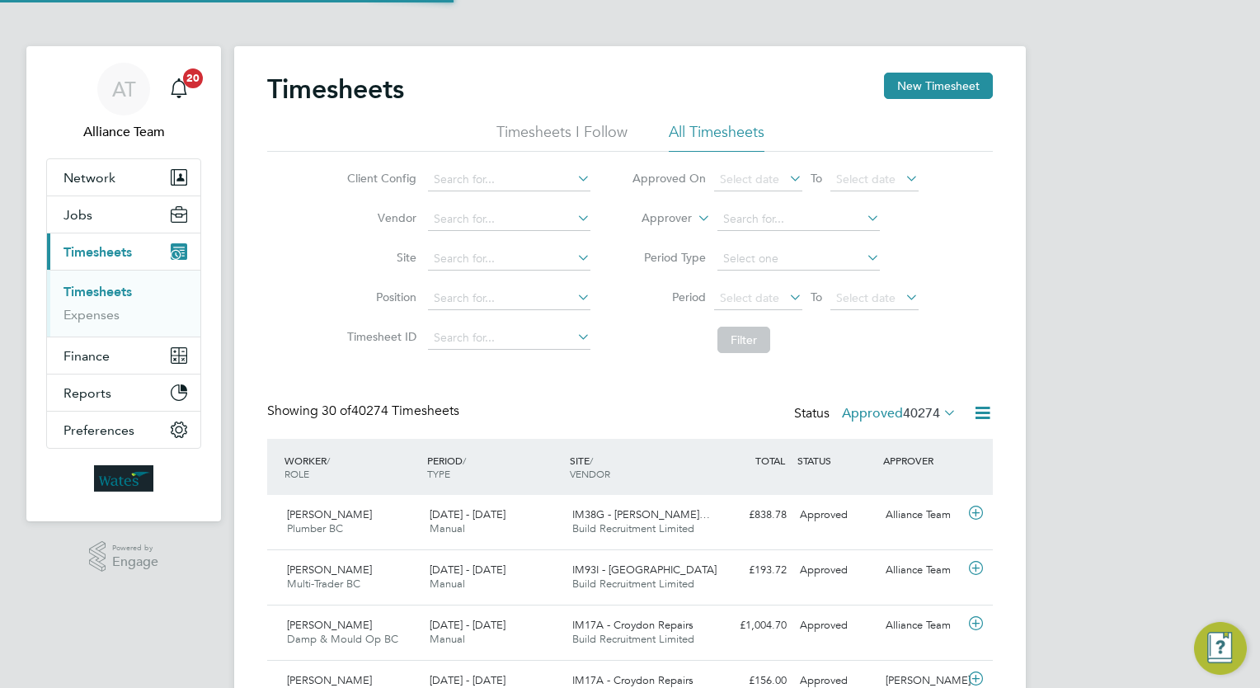
scroll to position [41, 143]
click at [663, 217] on label "Approver" at bounding box center [655, 218] width 74 height 16
click at [643, 234] on li "Worker" at bounding box center [651, 237] width 81 height 21
click at [747, 216] on input at bounding box center [798, 219] width 162 height 23
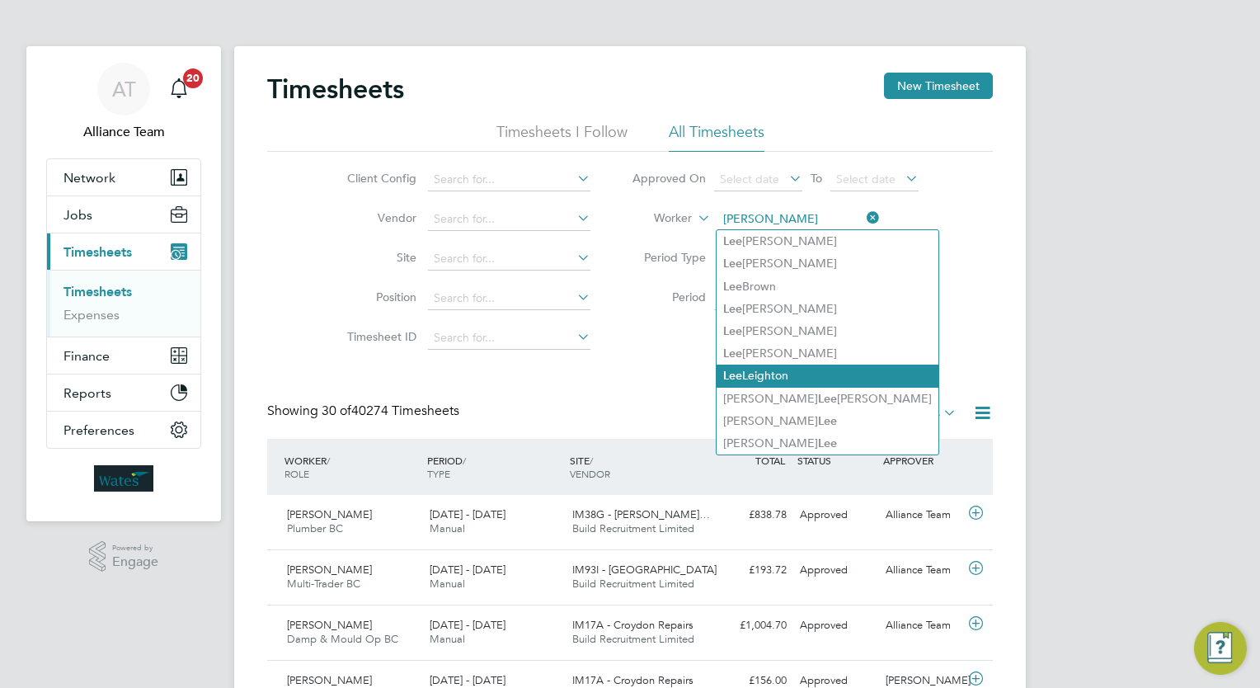
click at [796, 368] on li "Le e Leighton" at bounding box center [828, 375] width 222 height 22
type input "[PERSON_NAME]"
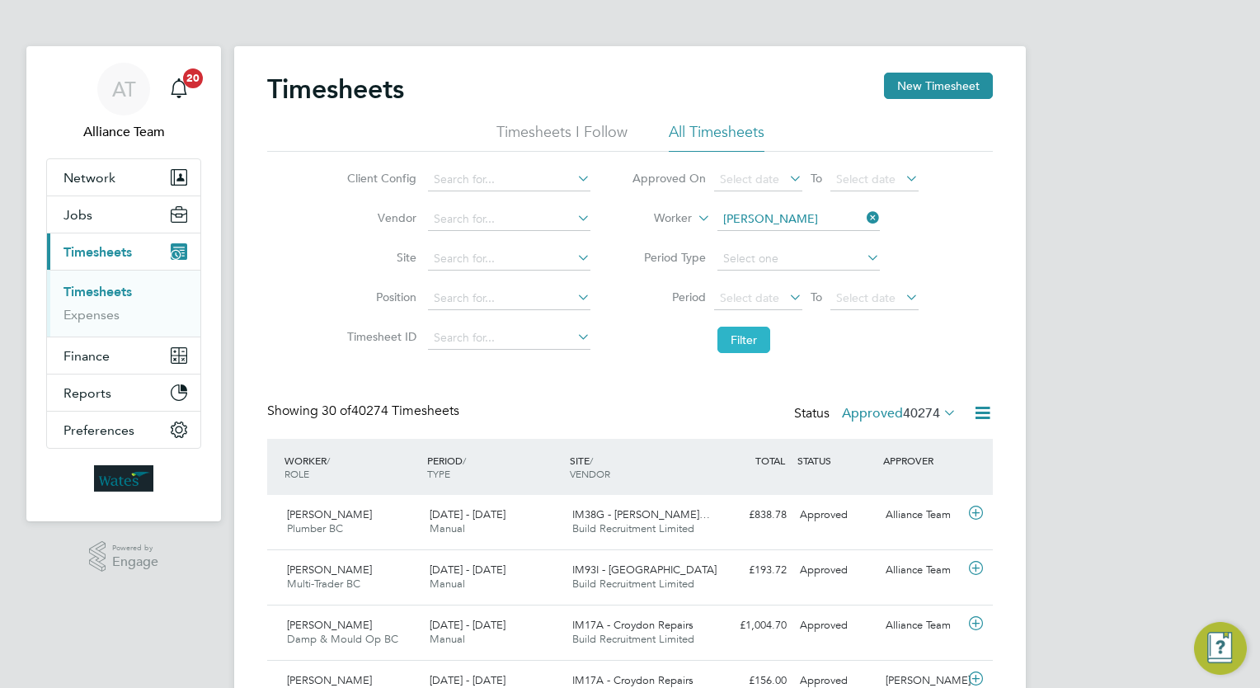
click at [749, 335] on button "Filter" at bounding box center [743, 340] width 53 height 26
click at [77, 216] on span "Jobs" at bounding box center [77, 215] width 29 height 16
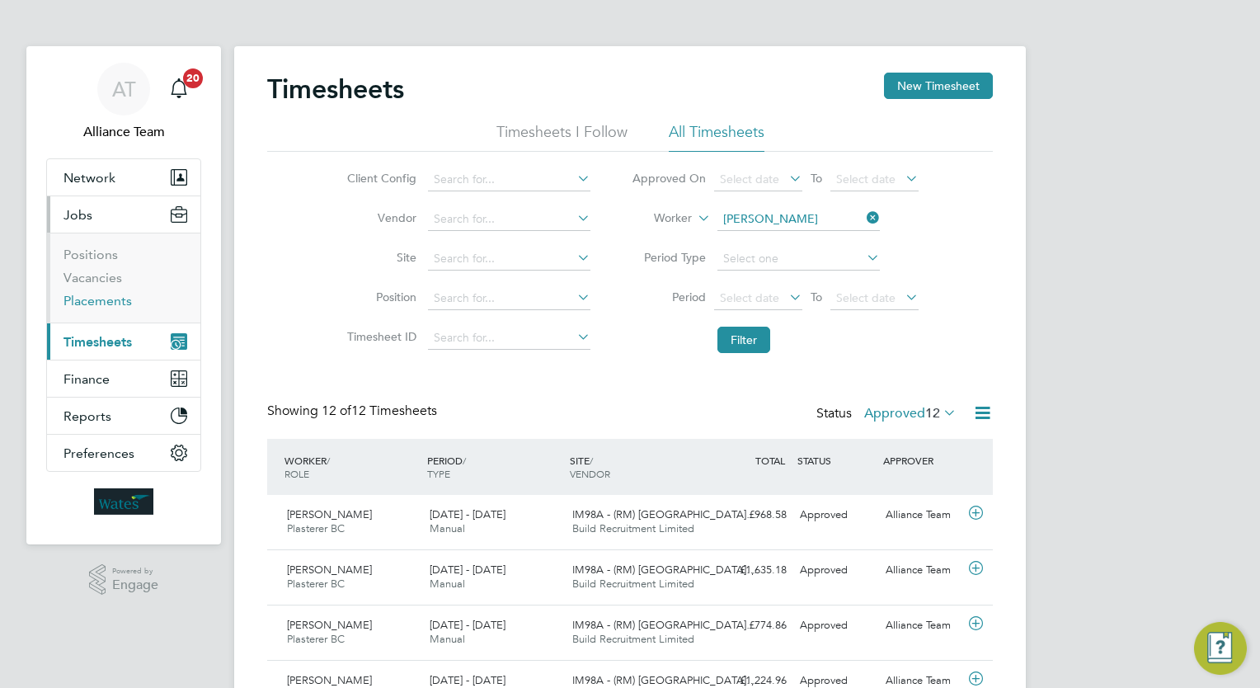
click at [119, 297] on link "Placements" at bounding box center [97, 301] width 68 height 16
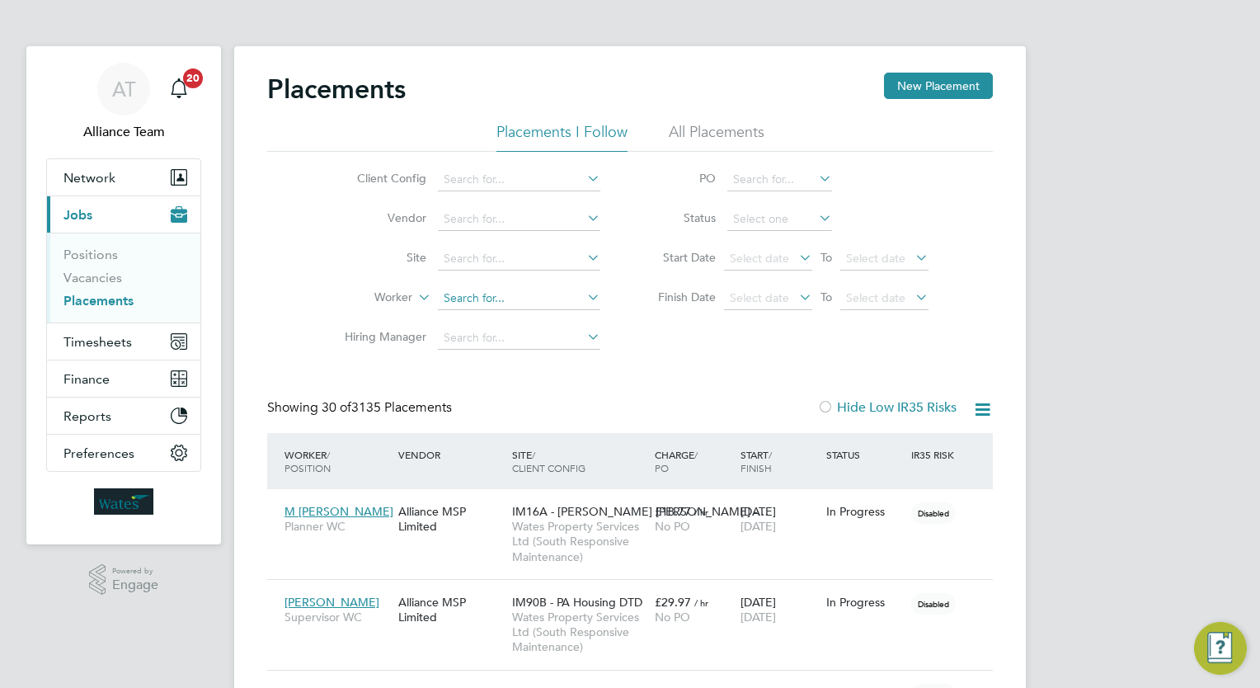
click at [462, 297] on input at bounding box center [519, 298] width 162 height 23
click at [505, 318] on li "[PERSON_NAME]" at bounding box center [519, 320] width 163 height 22
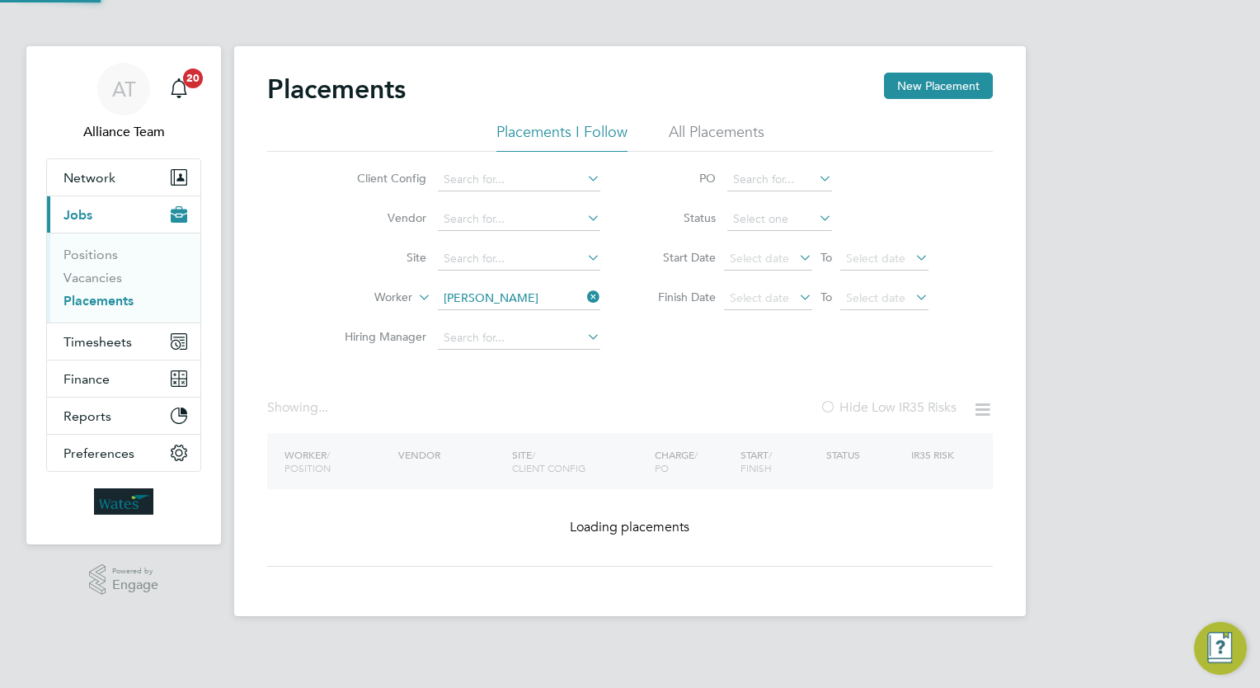
type input "[PERSON_NAME]"
